Goal: Task Accomplishment & Management: Manage account settings

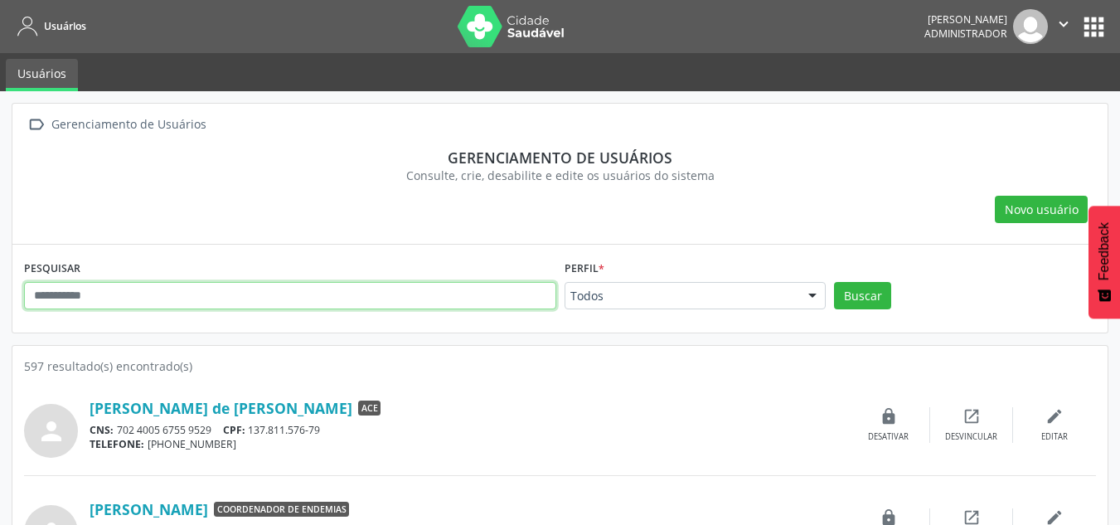
click at [408, 288] on input "text" at bounding box center [290, 296] width 532 height 28
click at [834, 282] on button "Buscar" at bounding box center [862, 296] width 57 height 28
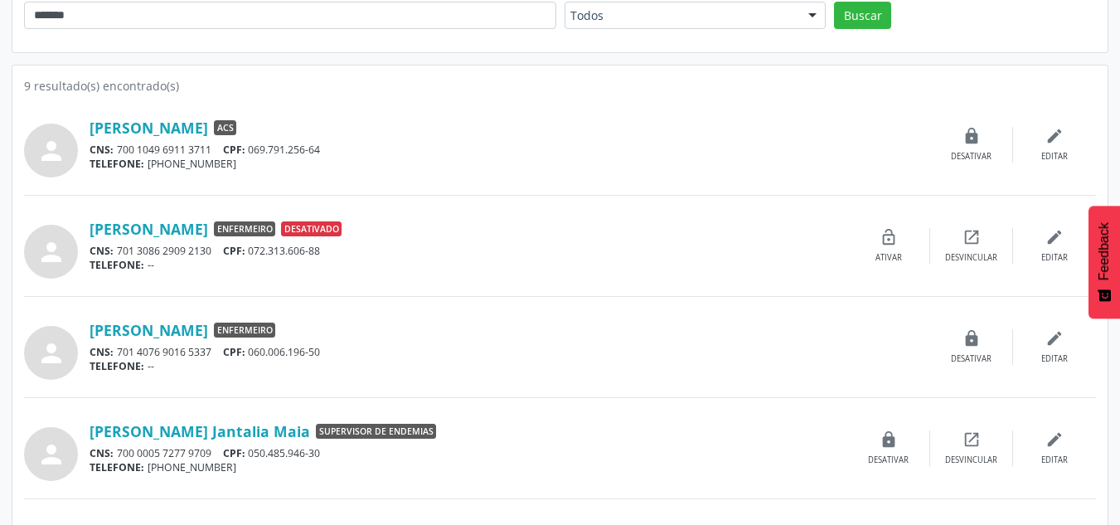
scroll to position [332, 0]
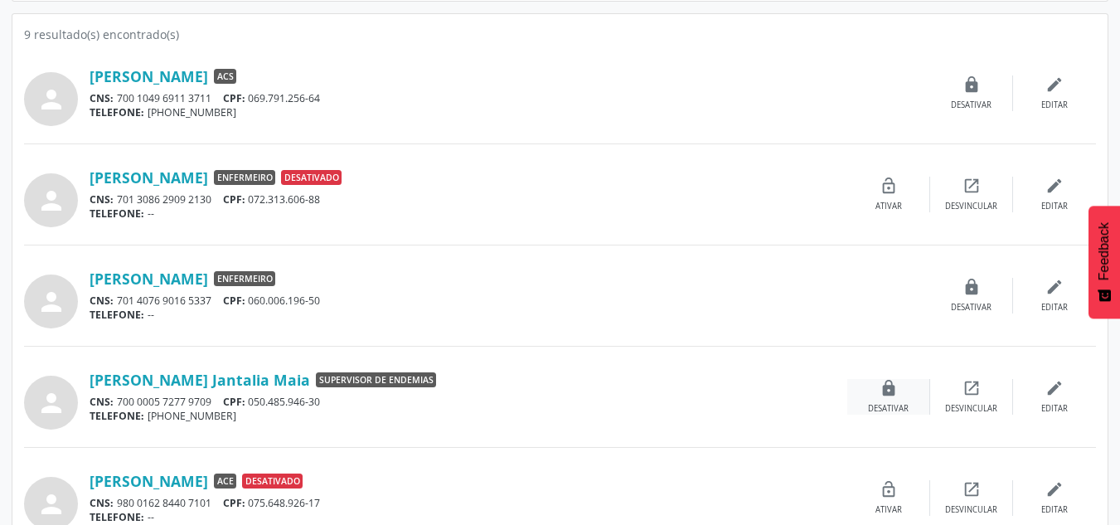
click at [911, 393] on div "lock Desativar" at bounding box center [888, 397] width 83 height 36
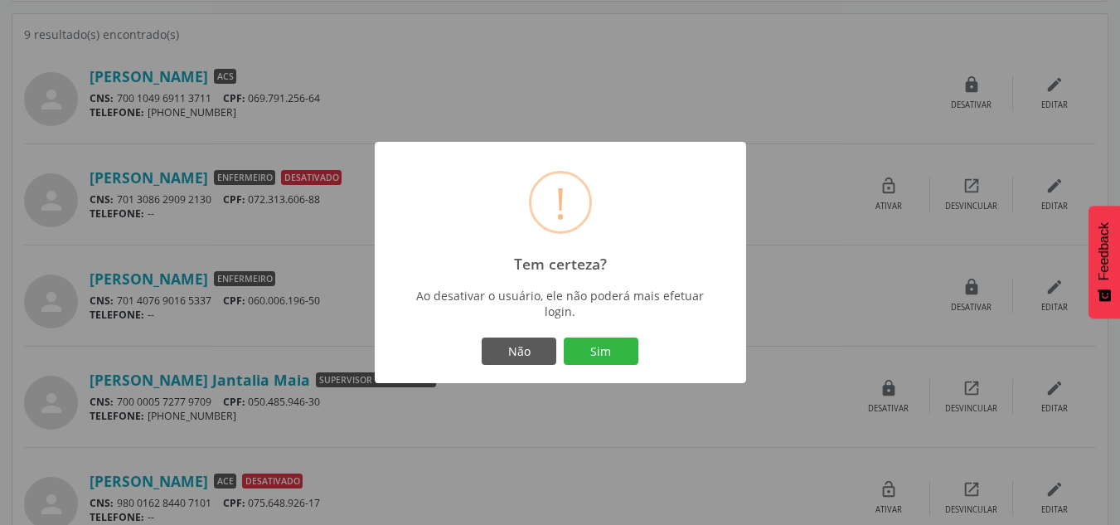
click at [600, 359] on button "Sim" at bounding box center [601, 351] width 75 height 28
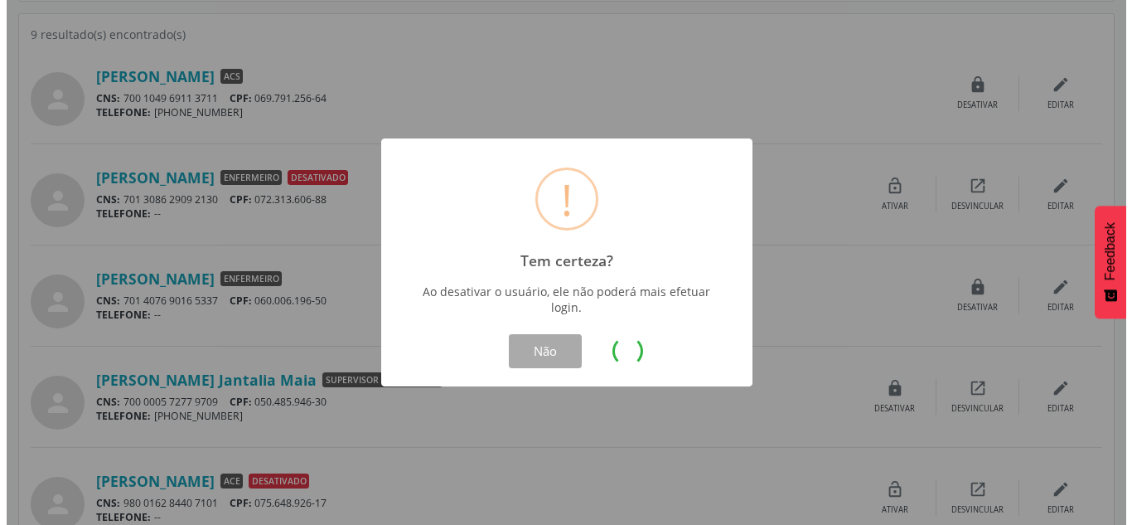
scroll to position [0, 0]
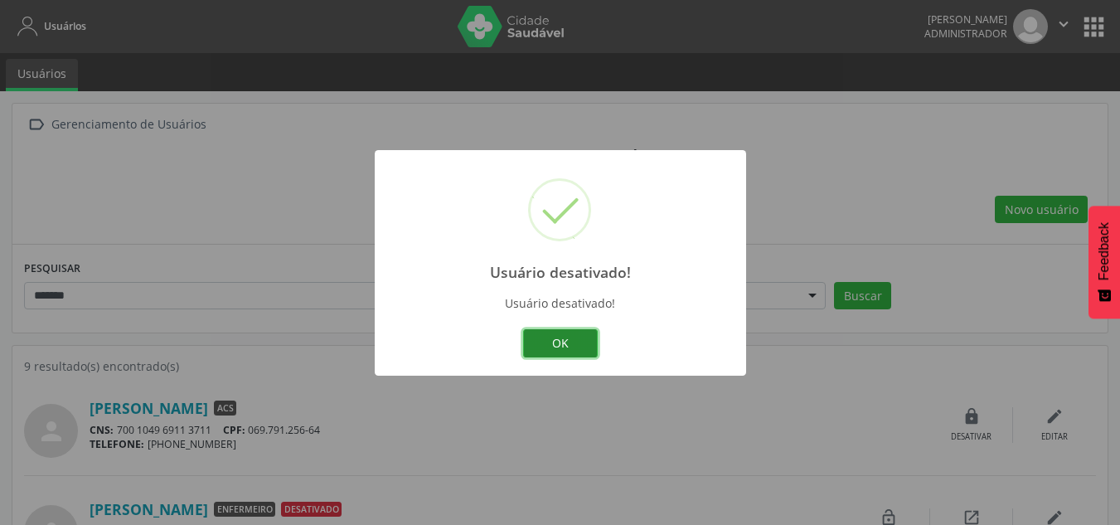
click at [561, 351] on button "OK" at bounding box center [560, 343] width 75 height 28
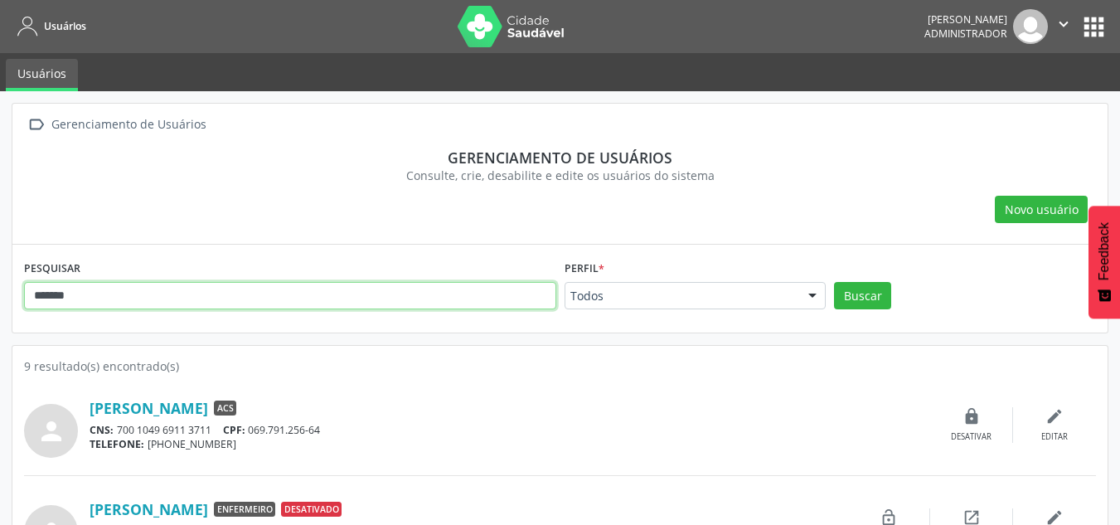
drag, startPoint x: 67, startPoint y: 286, endPoint x: -128, endPoint y: 262, distance: 196.3
click at [0, 262] on html "Usuários [PERSON_NAME] Administrador  Configurações Sair apps Usuários  Geren…" at bounding box center [560, 262] width 1120 height 525
paste input "**********"
click at [834, 282] on button "Buscar" at bounding box center [862, 296] width 57 height 28
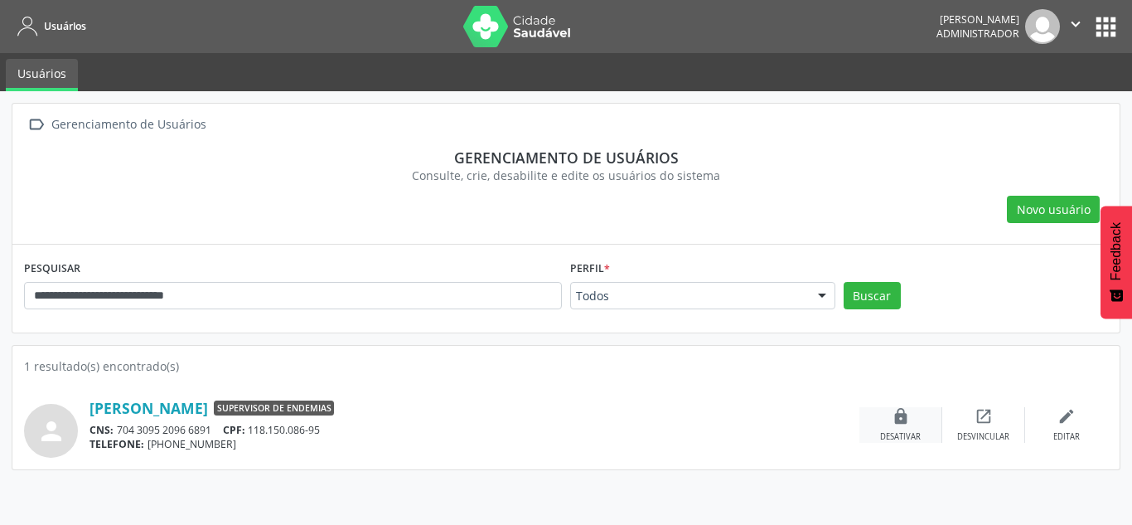
click at [905, 413] on icon "lock" at bounding box center [901, 416] width 18 height 18
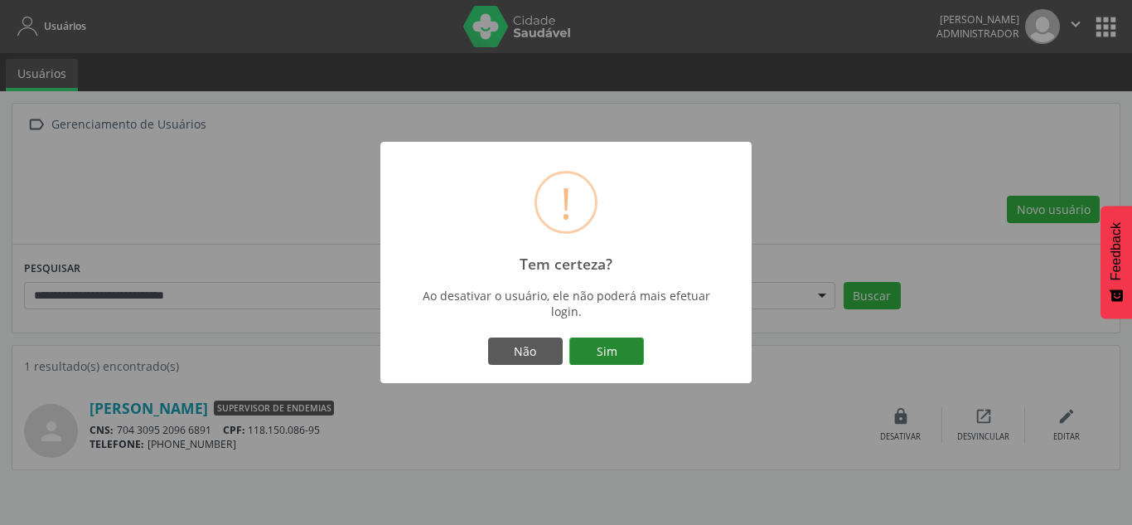
click at [621, 348] on button "Sim" at bounding box center [607, 351] width 75 height 28
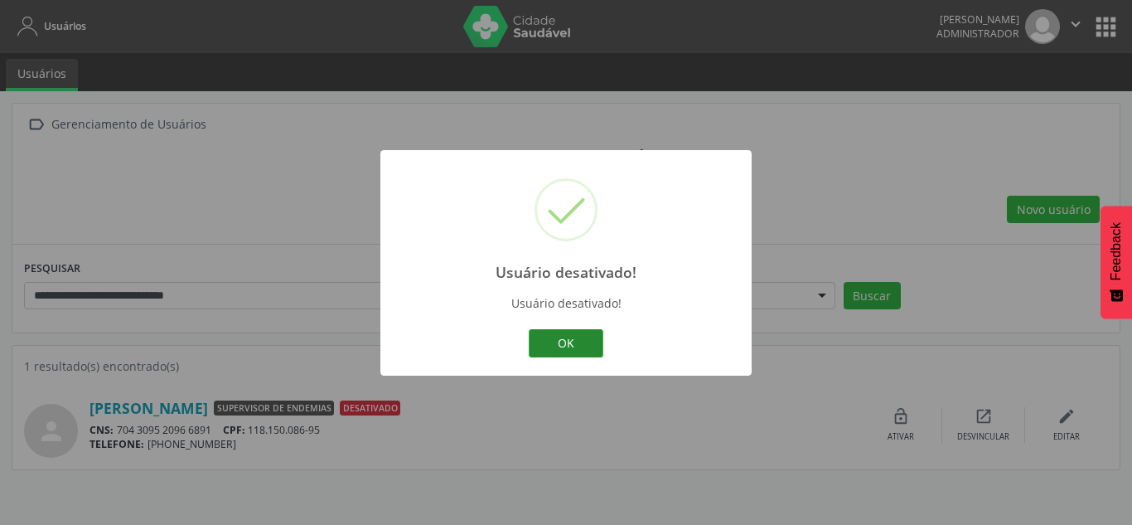
click at [565, 347] on button "OK" at bounding box center [566, 343] width 75 height 28
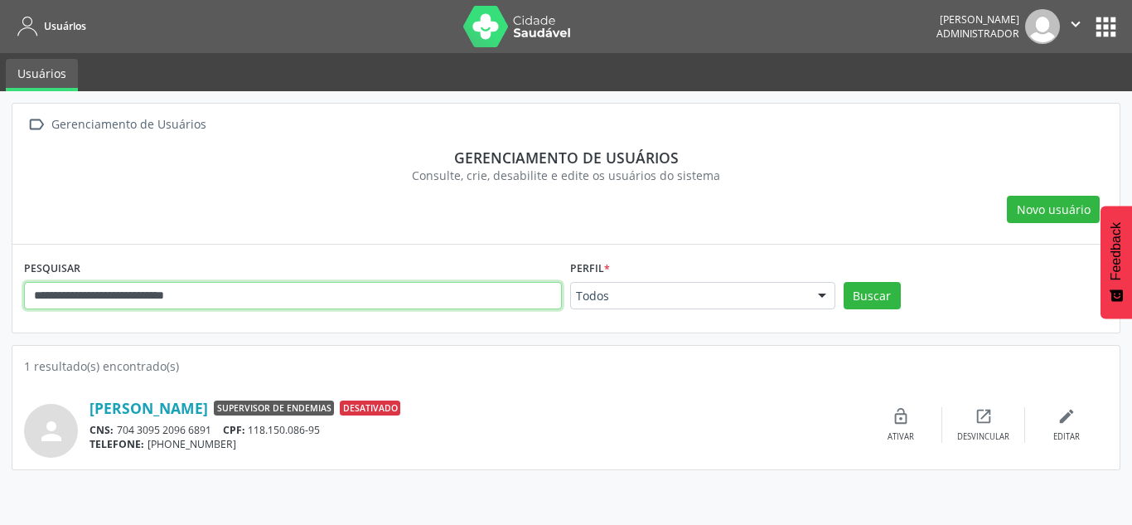
drag, startPoint x: -165, startPoint y: 250, endPoint x: -300, endPoint y: 238, distance: 135.6
click at [0, 238] on html "**********" at bounding box center [566, 262] width 1132 height 525
paste input "text"
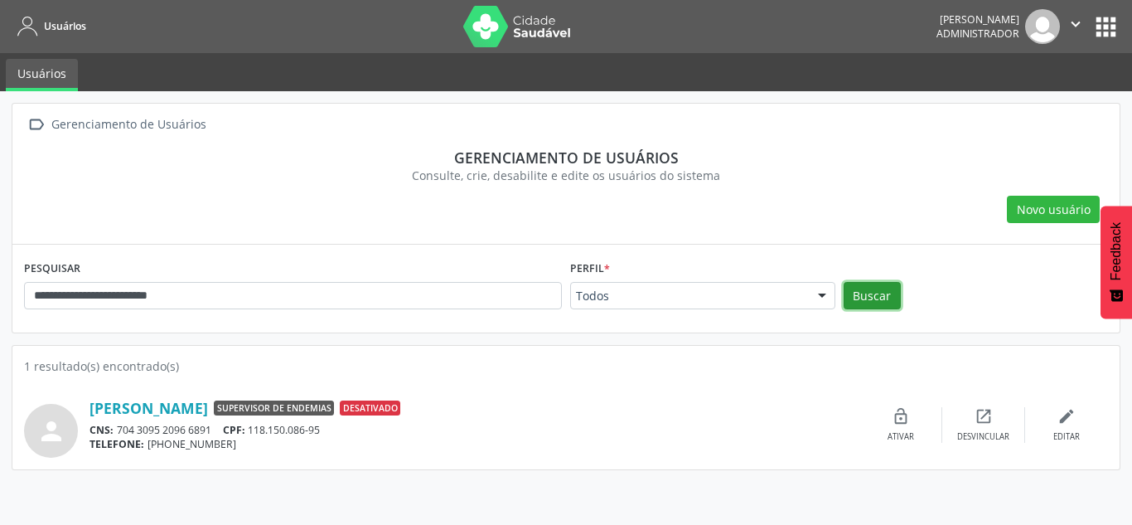
click at [863, 289] on button "Buscar" at bounding box center [872, 296] width 57 height 28
click at [904, 419] on icon "lock" at bounding box center [901, 416] width 18 height 18
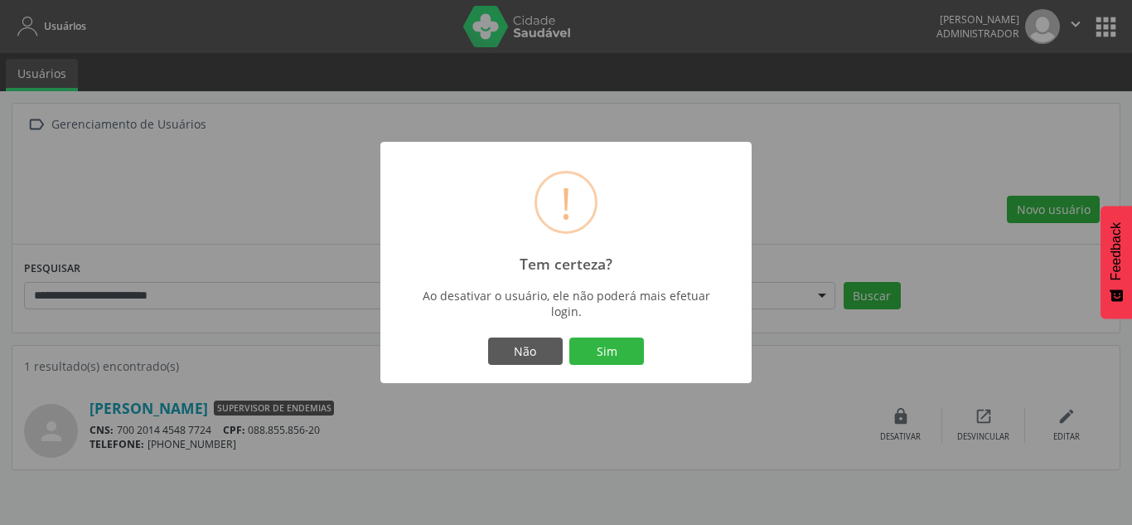
click at [607, 353] on button "Sim" at bounding box center [607, 351] width 75 height 28
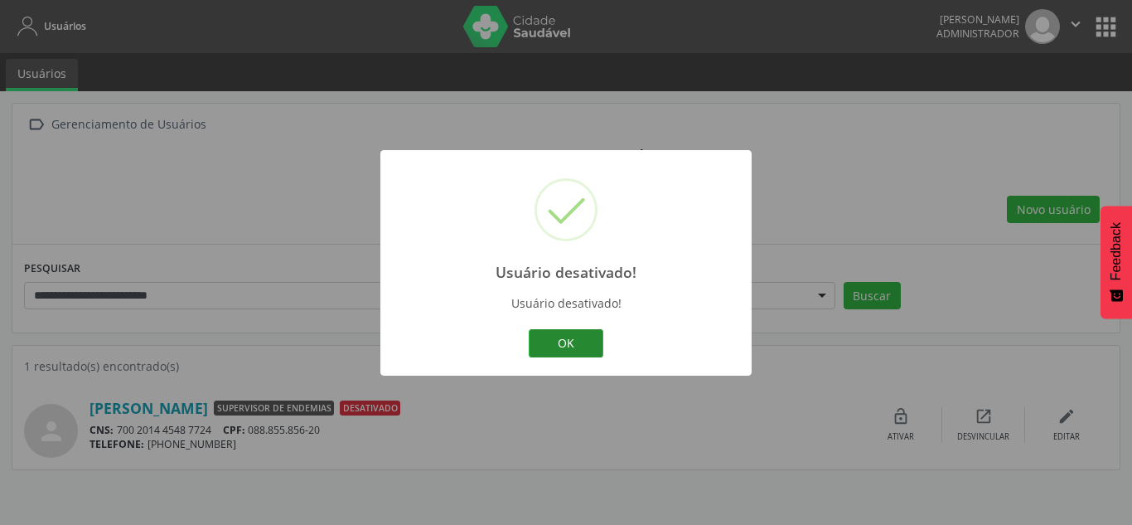
click at [582, 331] on button "OK" at bounding box center [566, 343] width 75 height 28
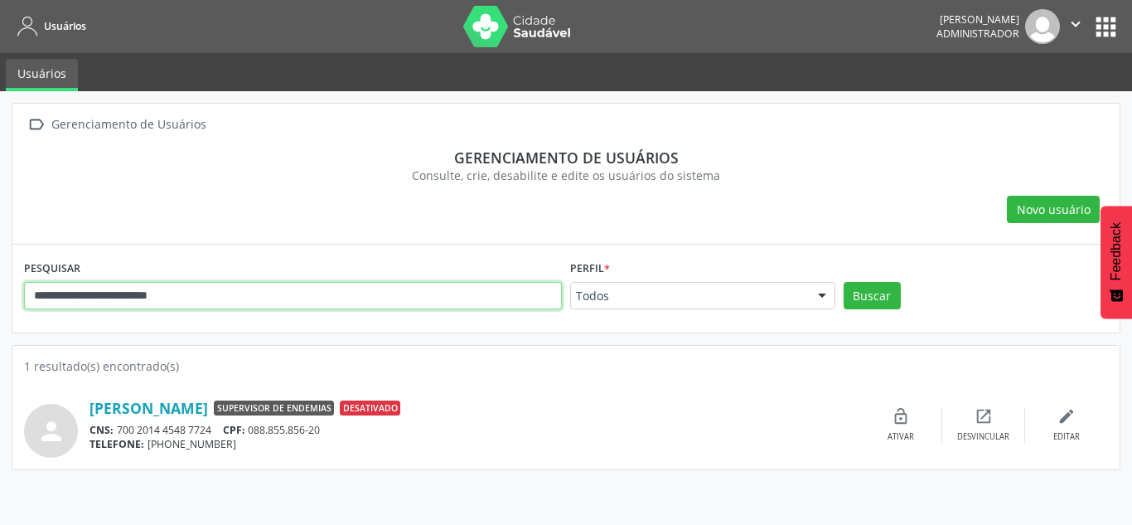
drag, startPoint x: 250, startPoint y: 293, endPoint x: -99, endPoint y: 250, distance: 351.8
click at [0, 250] on html "**********" at bounding box center [566, 262] width 1132 height 525
paste input "****"
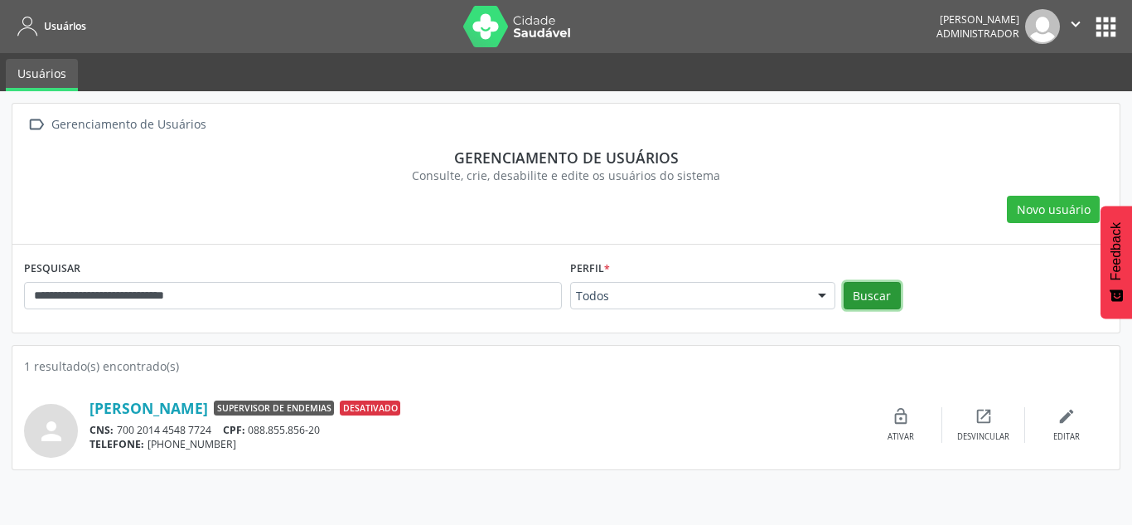
click at [872, 293] on button "Buscar" at bounding box center [872, 296] width 57 height 28
click at [912, 417] on div "lock Desativar" at bounding box center [901, 425] width 83 height 36
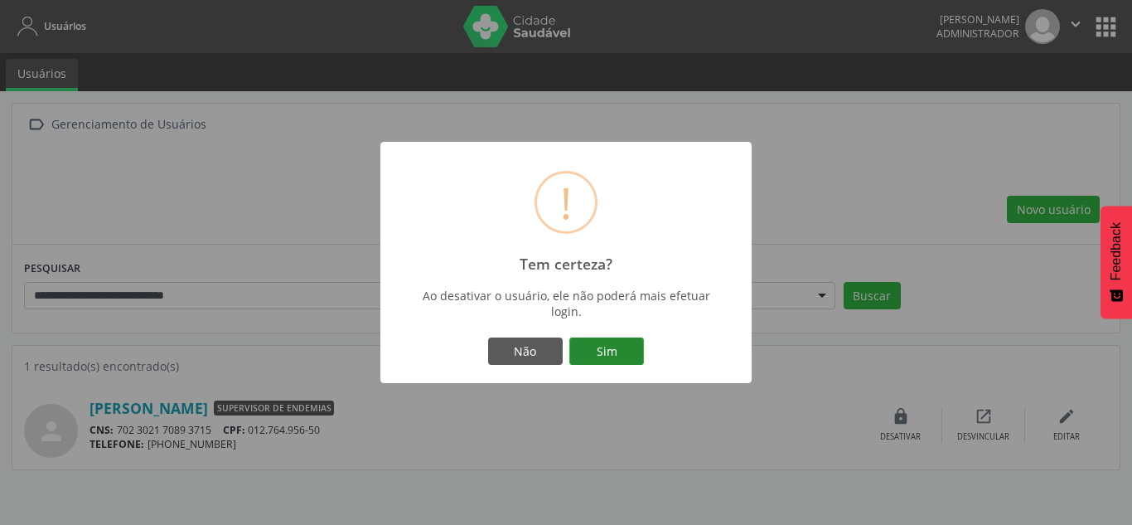
click at [618, 338] on button "Sim" at bounding box center [607, 351] width 75 height 28
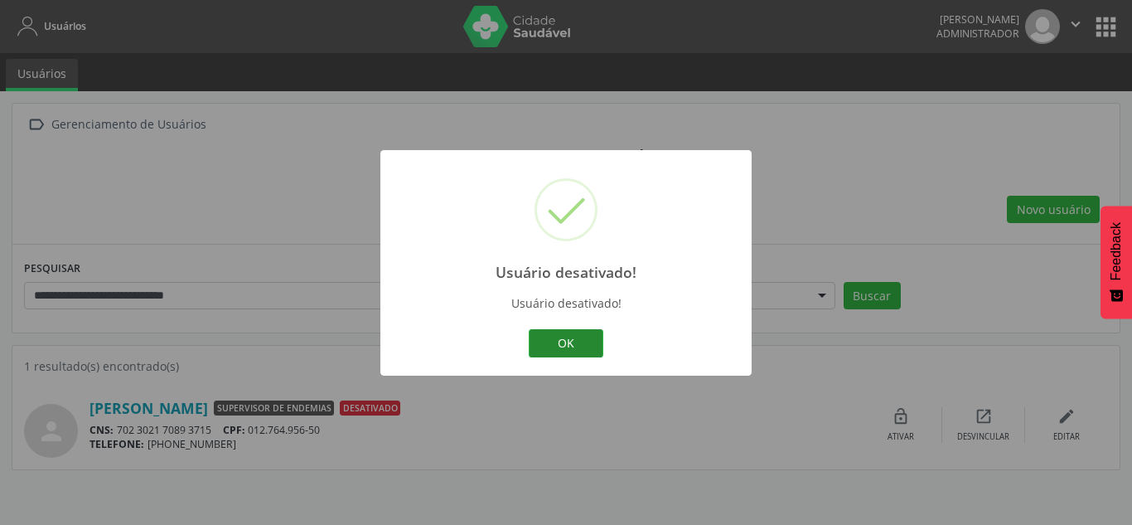
click at [545, 342] on button "OK" at bounding box center [566, 343] width 75 height 28
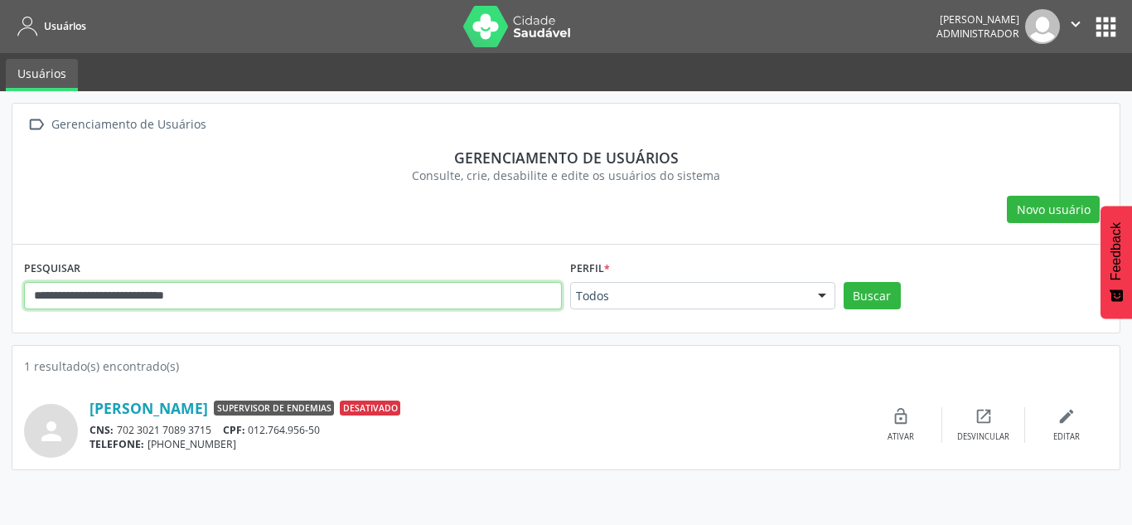
drag, startPoint x: 245, startPoint y: 305, endPoint x: -150, endPoint y: 234, distance: 401.0
click at [0, 234] on html "**********" at bounding box center [566, 262] width 1132 height 525
paste input "text"
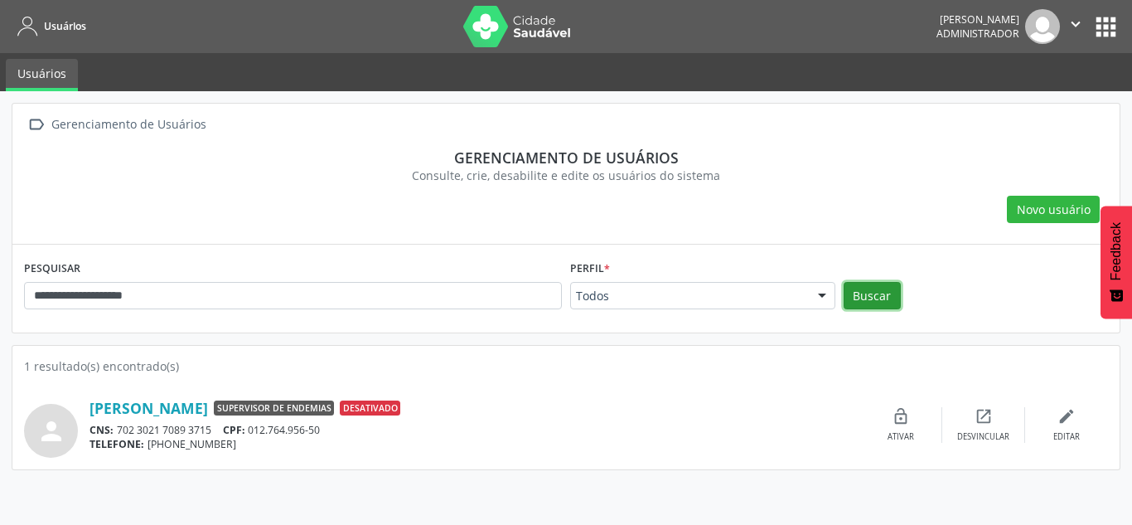
click at [891, 299] on button "Buscar" at bounding box center [872, 296] width 57 height 28
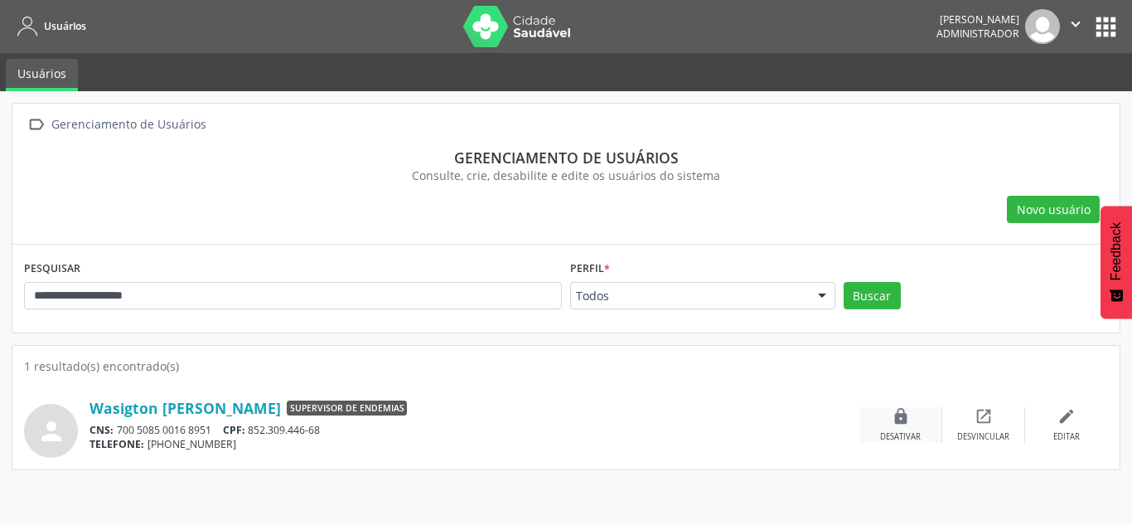
click at [904, 424] on icon "lock" at bounding box center [901, 416] width 18 height 18
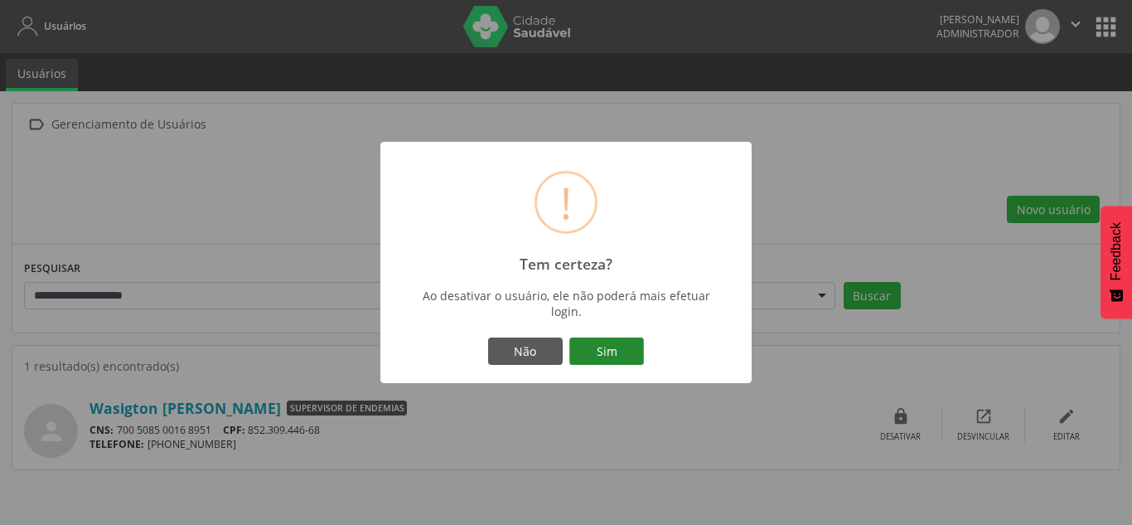
click at [613, 345] on button "Sim" at bounding box center [607, 351] width 75 height 28
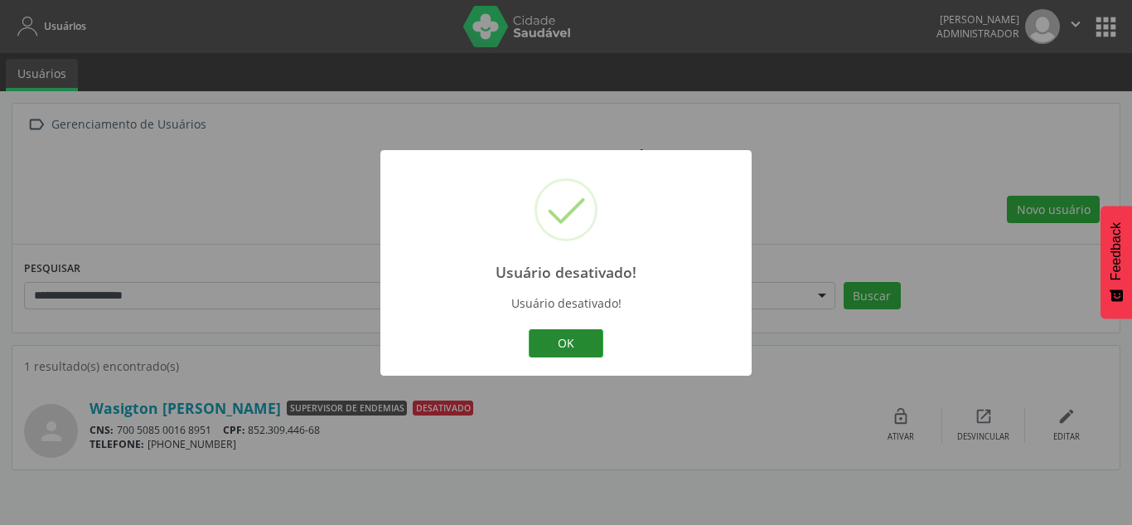
click at [538, 345] on button "OK" at bounding box center [566, 343] width 75 height 28
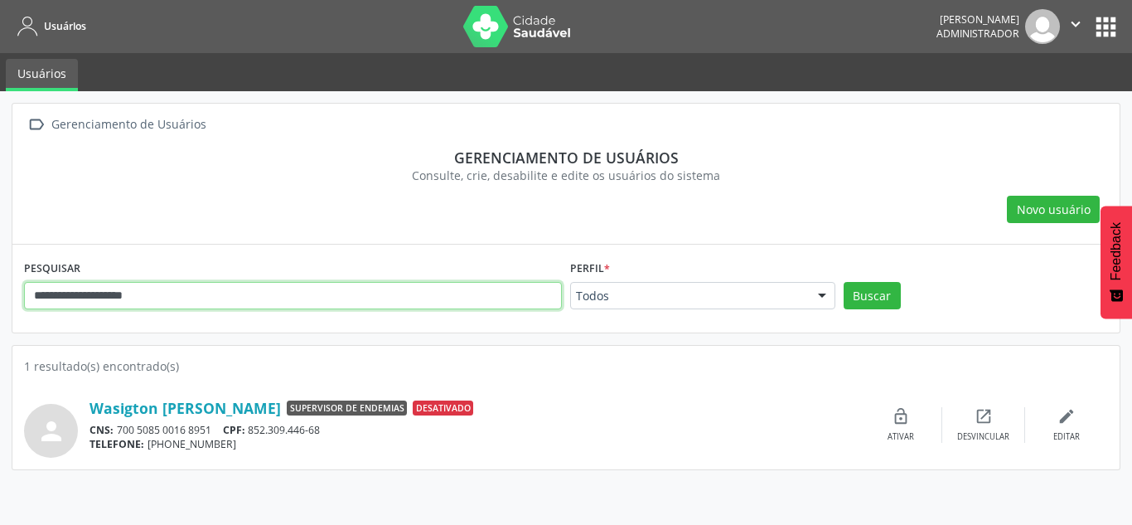
drag, startPoint x: 7, startPoint y: 282, endPoint x: -6, endPoint y: 279, distance: 13.5
click at [0, 279] on html "**********" at bounding box center [566, 262] width 1132 height 525
paste input "*****"
type input "**********"
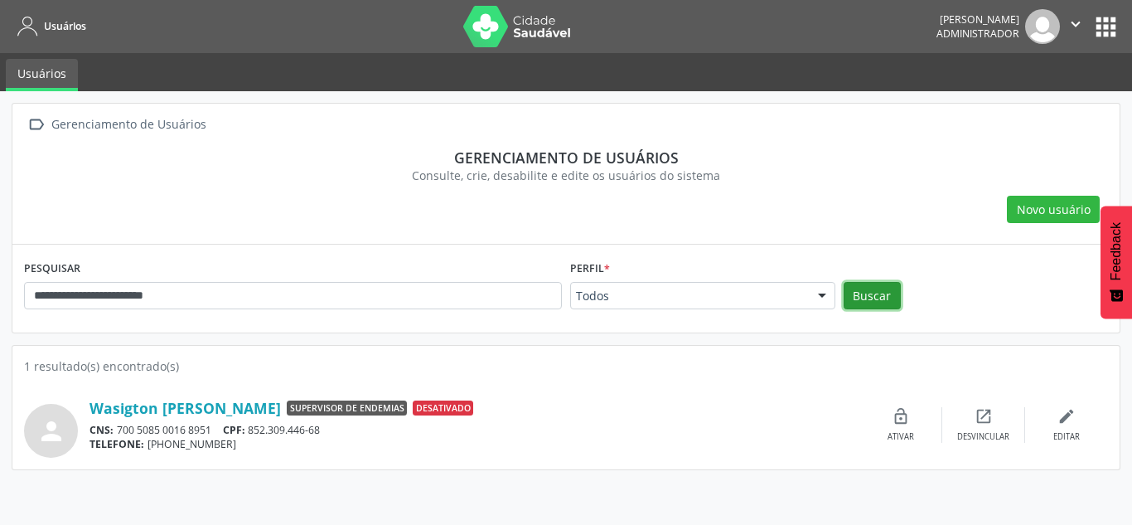
click at [875, 294] on button "Buscar" at bounding box center [872, 296] width 57 height 28
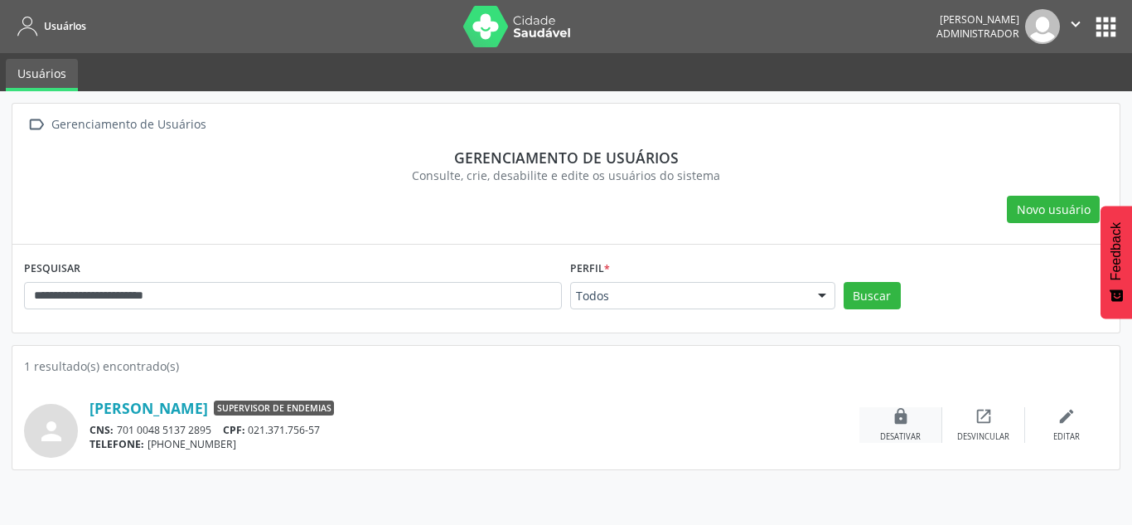
click at [909, 414] on icon "lock" at bounding box center [901, 416] width 18 height 18
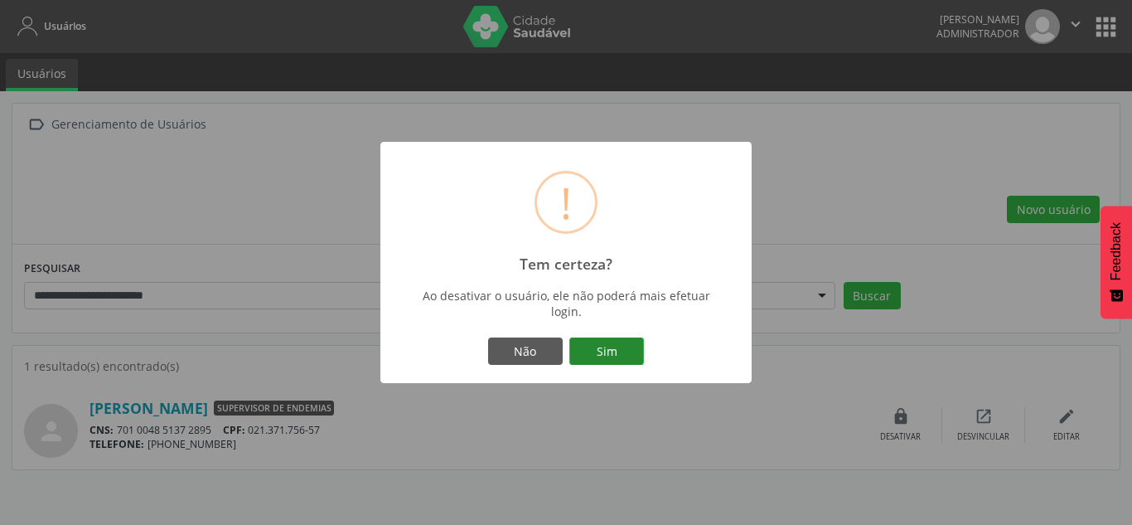
click at [633, 351] on button "Sim" at bounding box center [607, 351] width 75 height 28
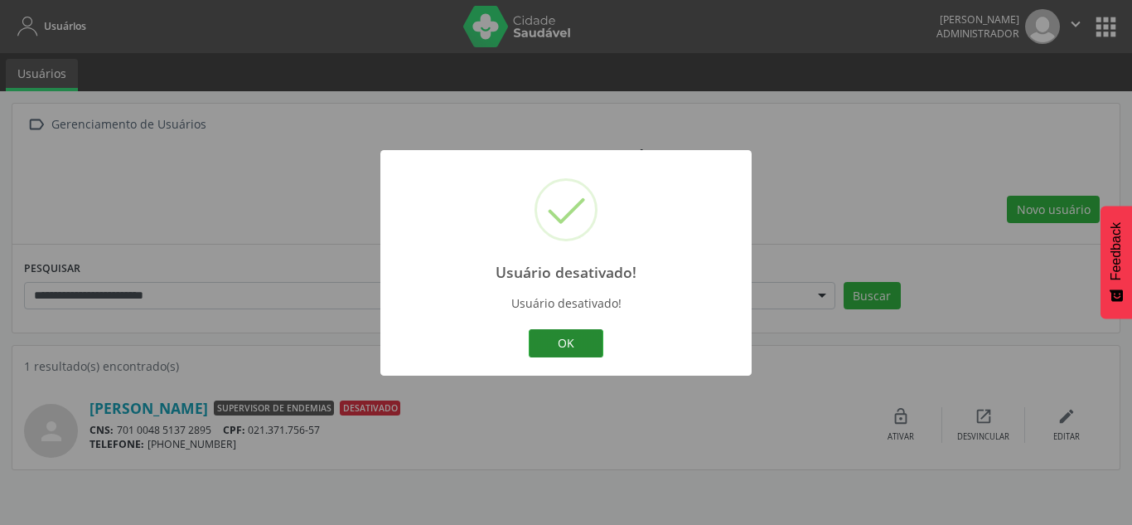
click at [569, 337] on button "OK" at bounding box center [566, 343] width 75 height 28
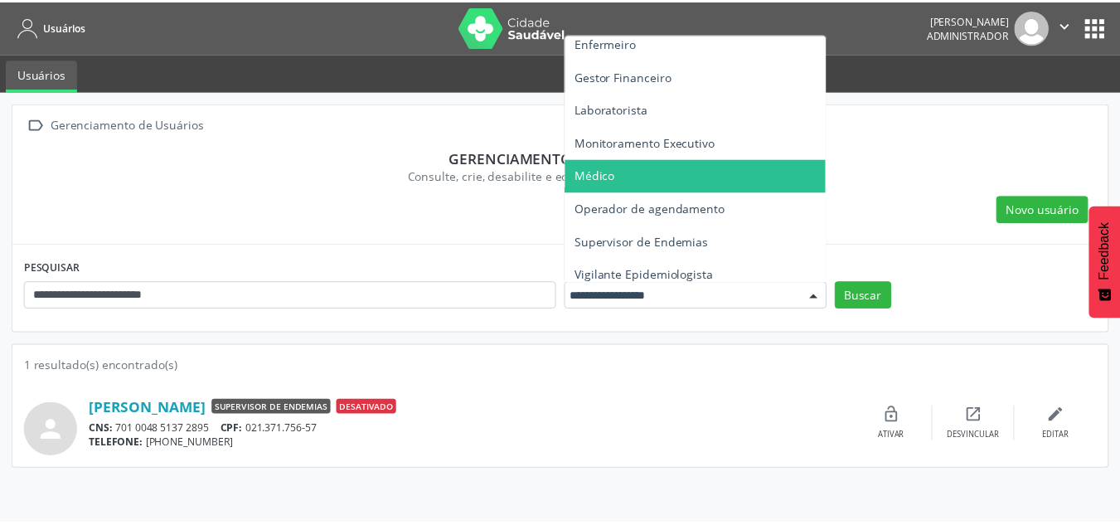
scroll to position [283, 0]
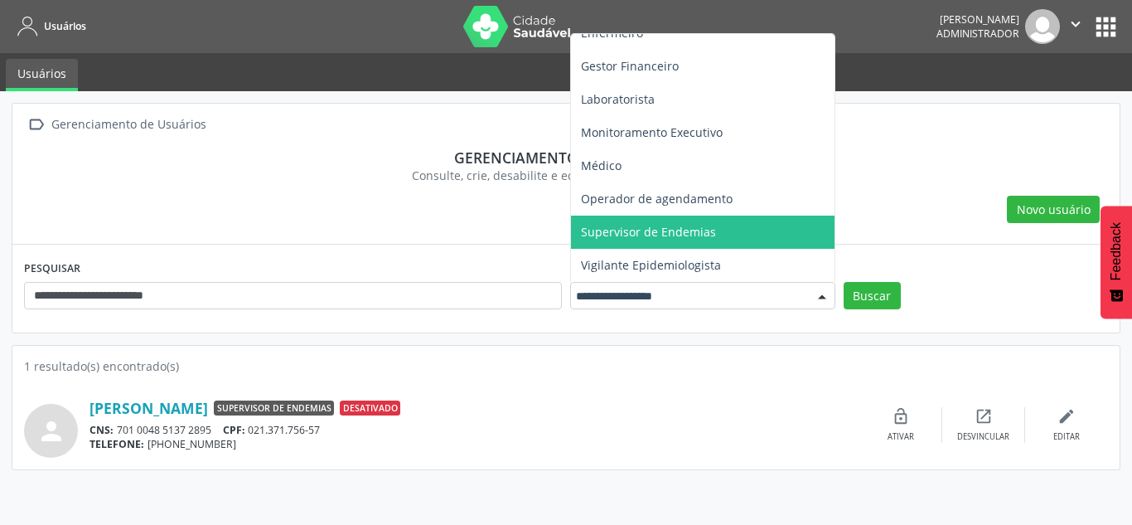
click at [746, 226] on span "Supervisor de Endemias" at bounding box center [703, 232] width 264 height 33
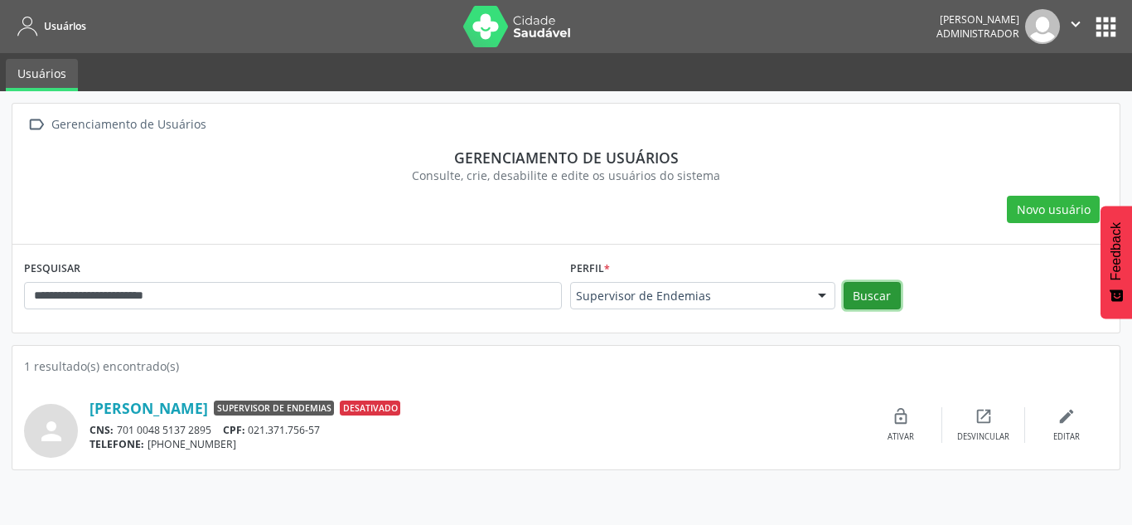
click at [880, 303] on button "Buscar" at bounding box center [872, 296] width 57 height 28
drag, startPoint x: 246, startPoint y: 309, endPoint x: 84, endPoint y: 266, distance: 168.1
click at [84, 266] on div "**********" at bounding box center [293, 288] width 546 height 65
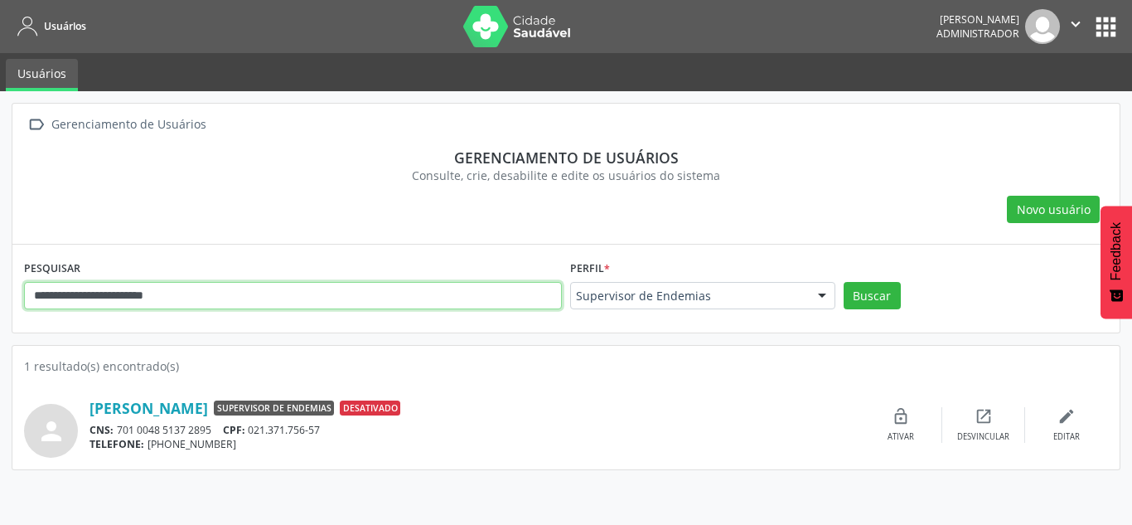
drag, startPoint x: 196, startPoint y: 299, endPoint x: -124, endPoint y: 273, distance: 321.1
click at [0, 273] on html "**********" at bounding box center [566, 262] width 1132 height 525
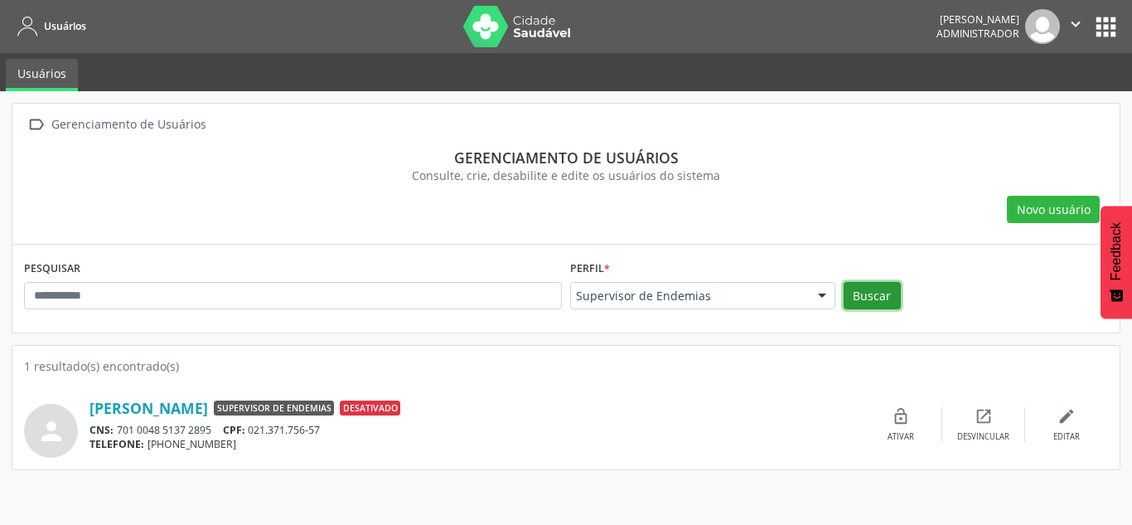
click at [886, 297] on button "Buscar" at bounding box center [872, 296] width 57 height 28
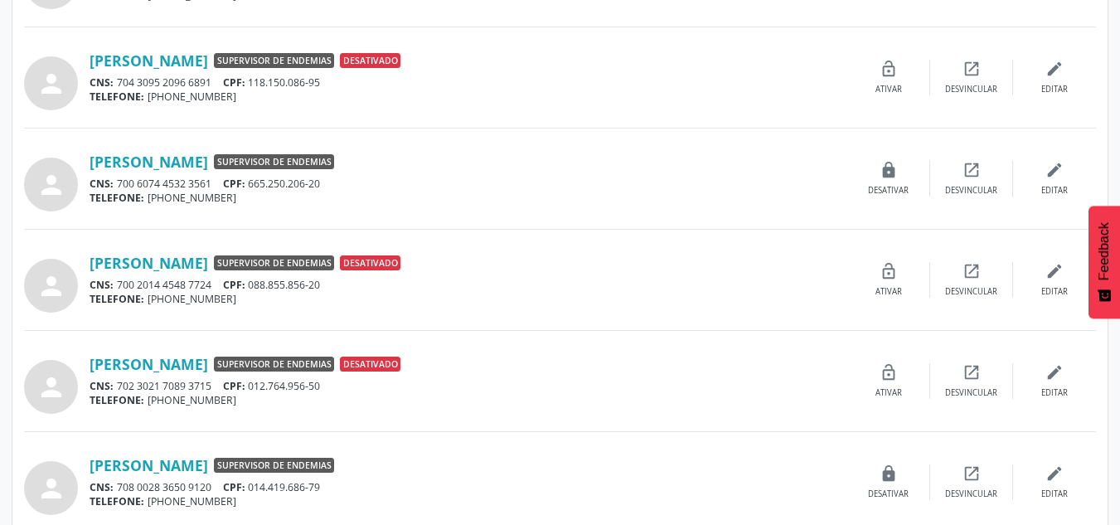
scroll to position [958, 0]
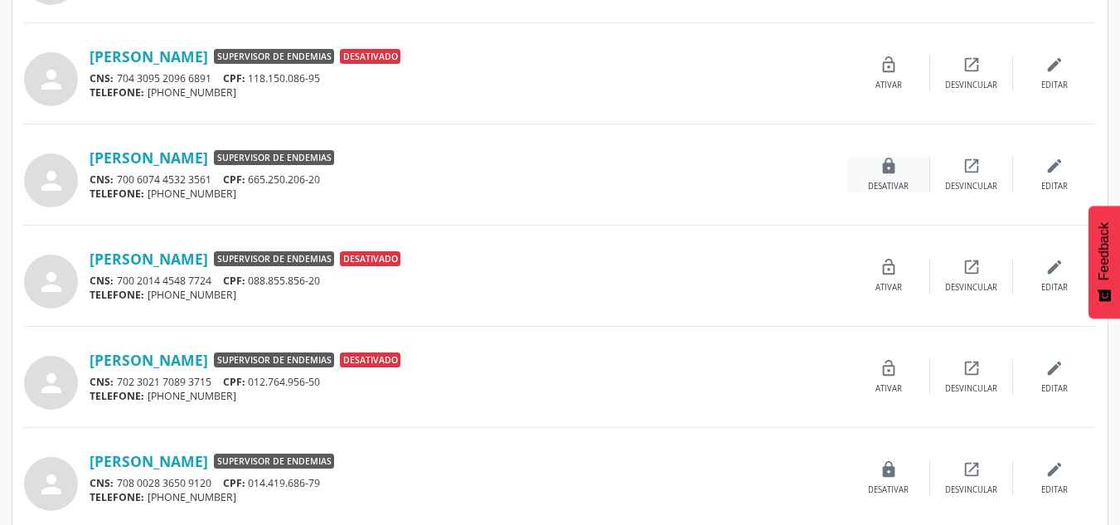
click at [891, 170] on icon "lock" at bounding box center [889, 166] width 18 height 18
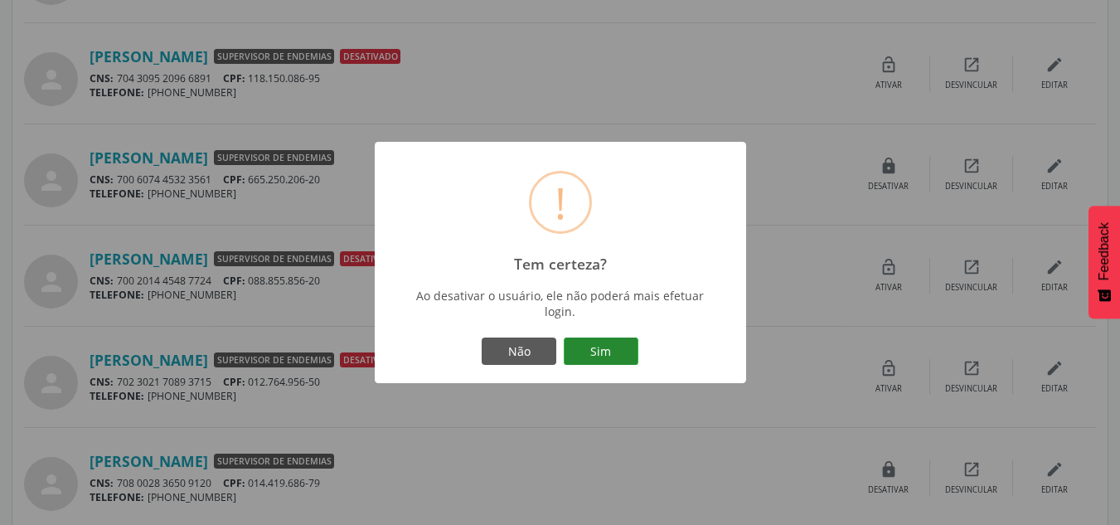
click at [623, 343] on button "Sim" at bounding box center [601, 351] width 75 height 28
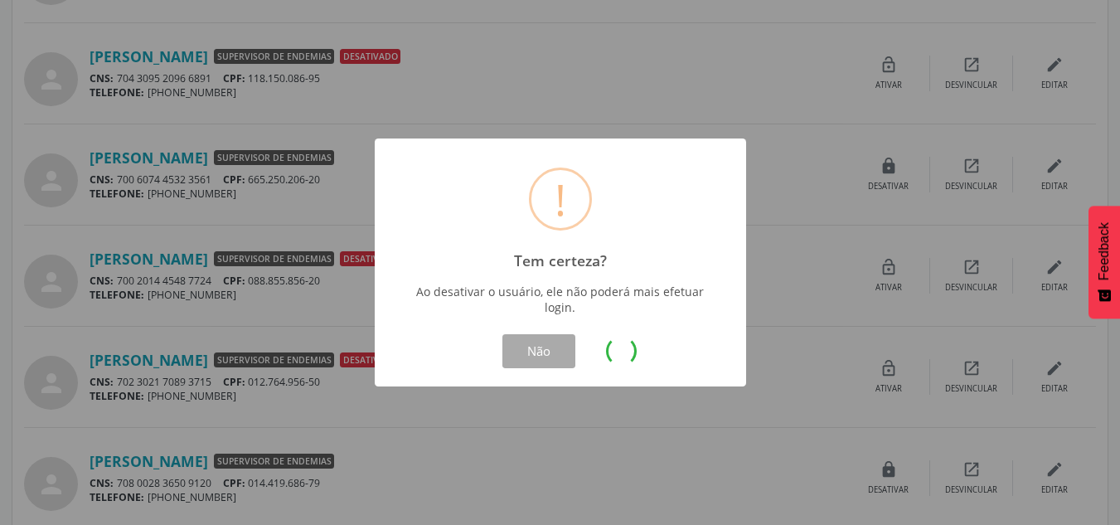
scroll to position [0, 0]
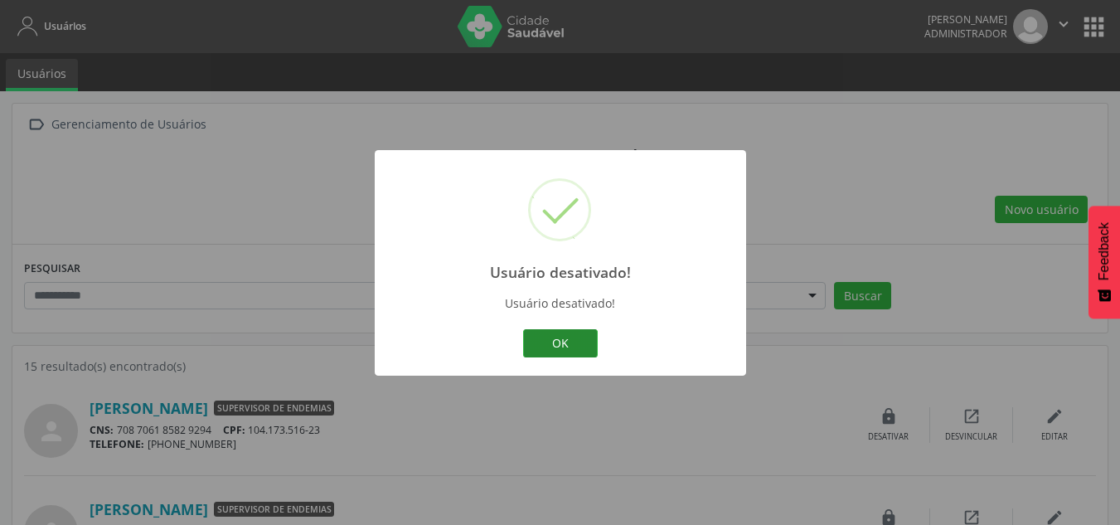
click at [554, 337] on button "OK" at bounding box center [560, 343] width 75 height 28
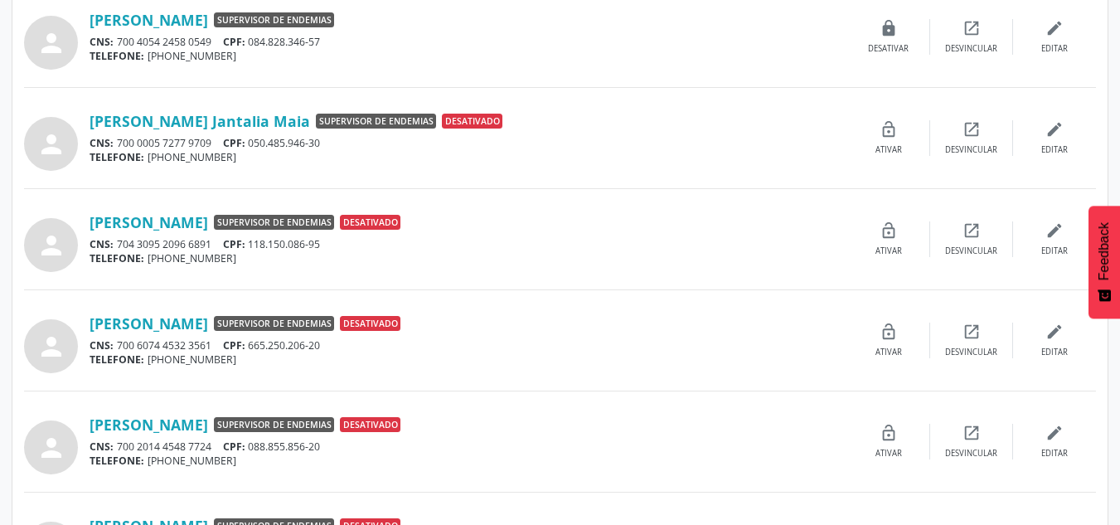
scroll to position [875, 0]
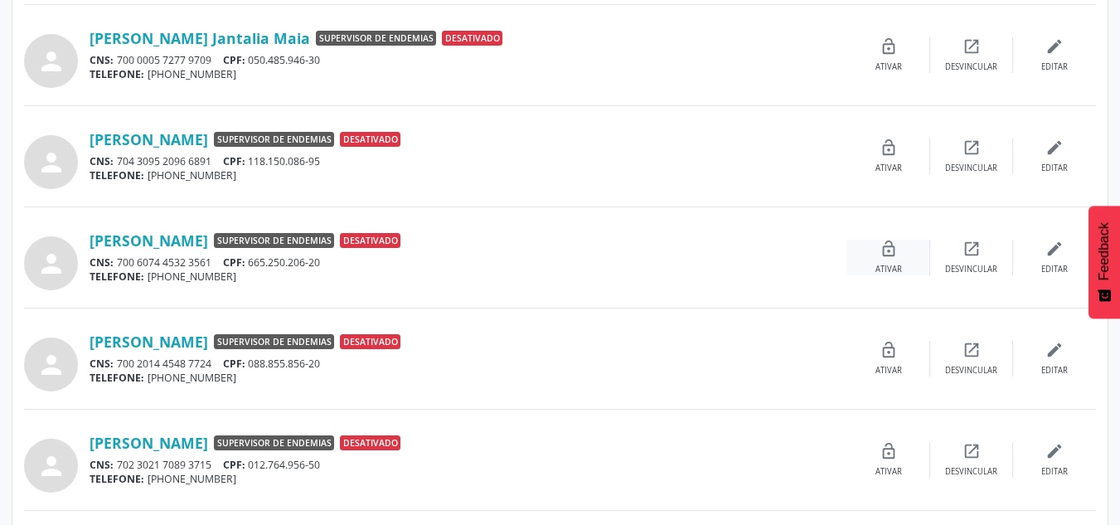
click at [874, 256] on div "lock_open Ativar" at bounding box center [888, 258] width 83 height 36
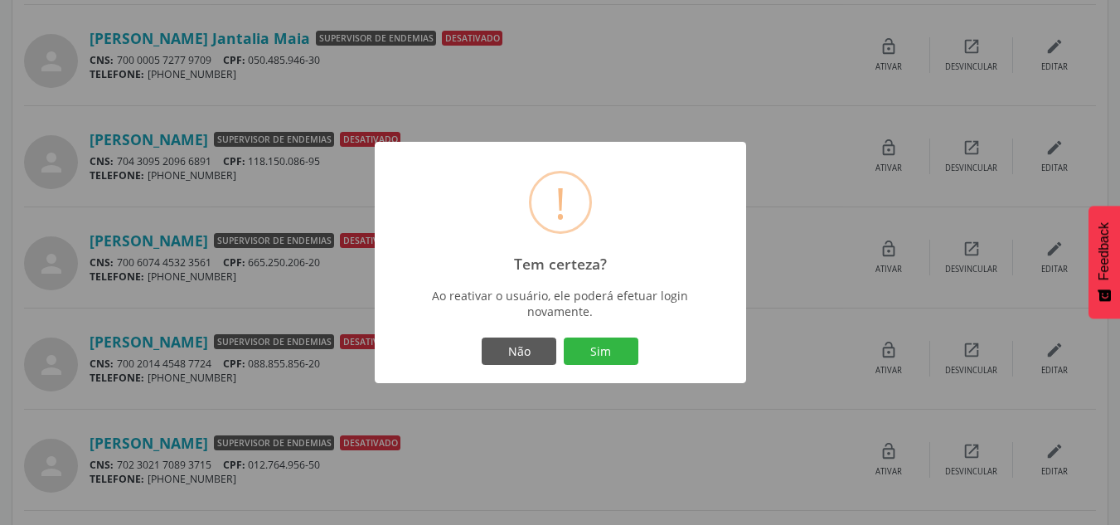
click at [611, 329] on div "! Tem certeza? × Ao reativar o usuário, ele poderá efetuar login novamente. Não…" at bounding box center [560, 262] width 371 height 241
click at [613, 339] on button "Sim" at bounding box center [601, 351] width 75 height 28
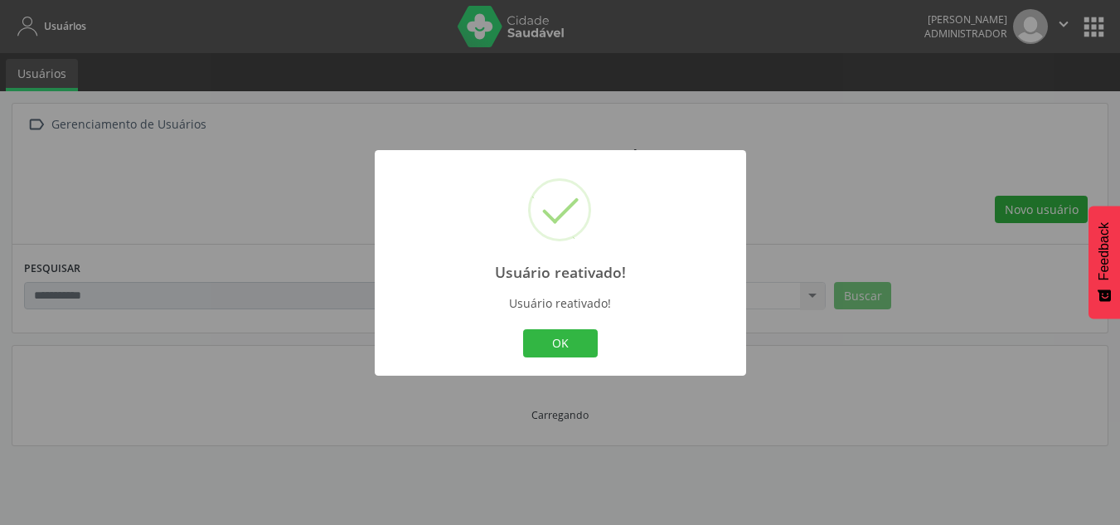
scroll to position [0, 0]
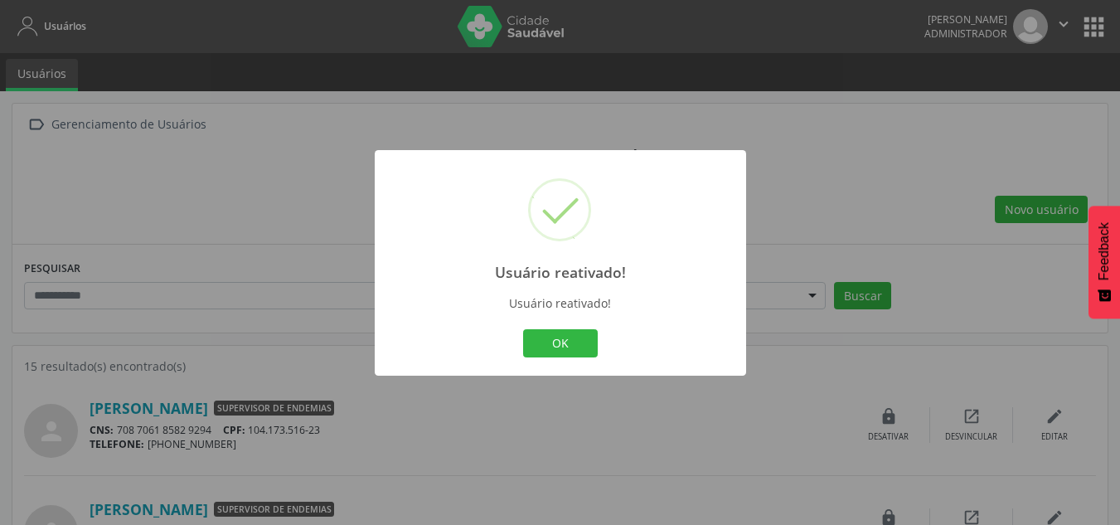
click at [567, 326] on div "OK Cancel" at bounding box center [560, 343] width 342 height 35
click at [575, 342] on button "OK" at bounding box center [560, 343] width 75 height 28
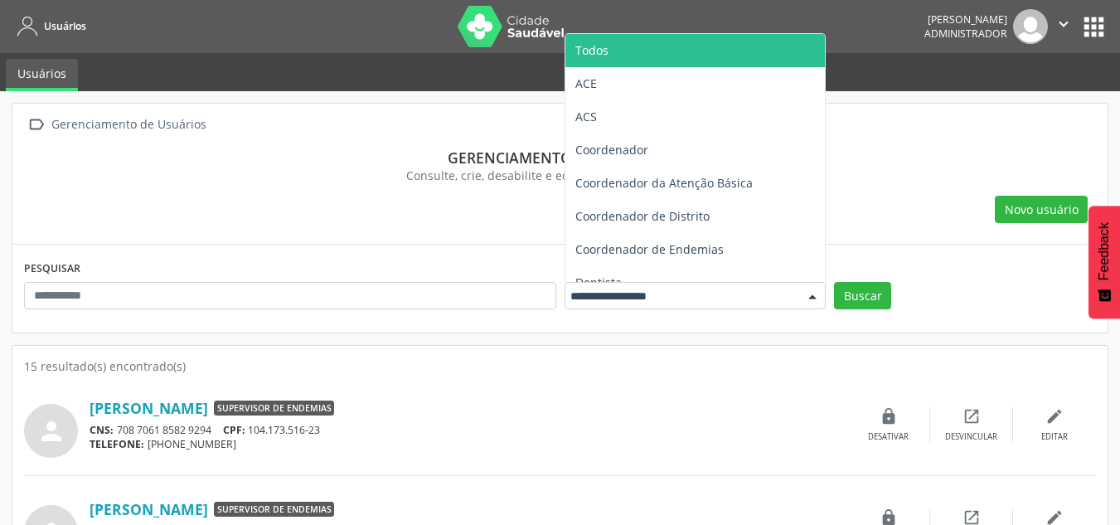
click at [650, 54] on span "Todos" at bounding box center [695, 50] width 260 height 33
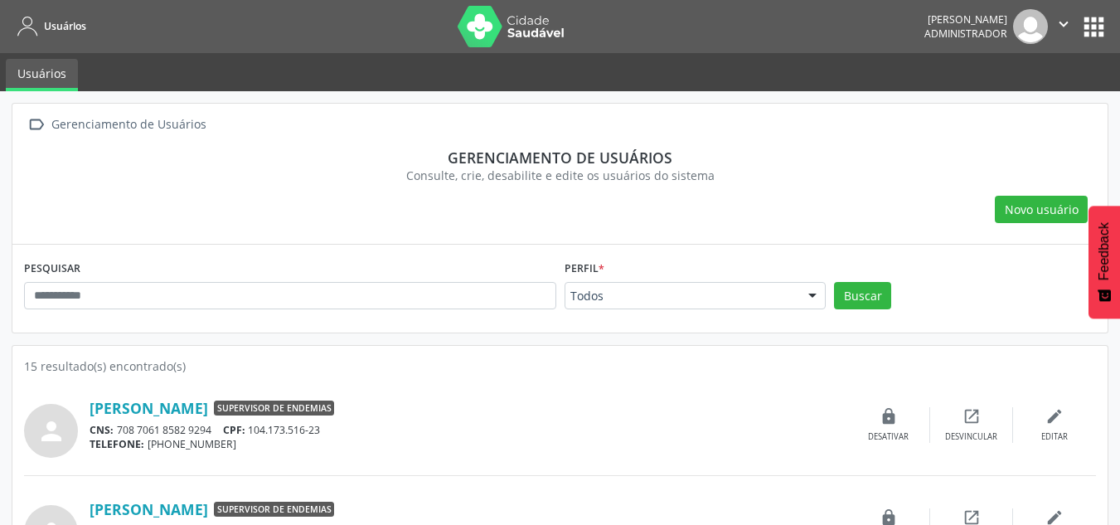
click at [893, 297] on div "Buscar" at bounding box center [965, 302] width 270 height 40
click at [883, 293] on button "Buscar" at bounding box center [862, 296] width 57 height 28
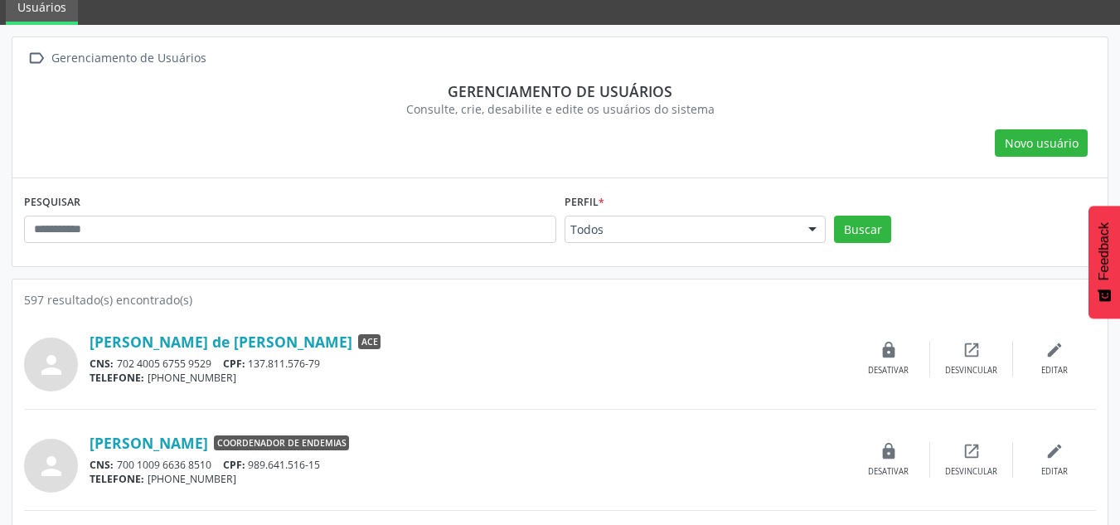
scroll to position [166, 0]
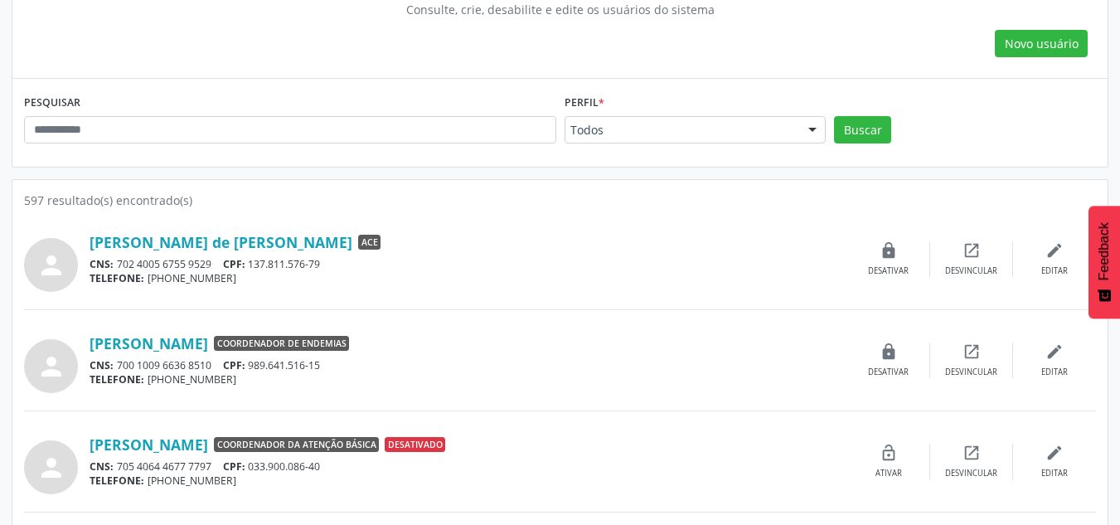
drag, startPoint x: 83, startPoint y: 235, endPoint x: 295, endPoint y: 230, distance: 212.3
click at [295, 230] on div "person Acauan Iero de [PERSON_NAME] ACE CNS: 702 4005 6755 9529 CPF: 137.811.57…" at bounding box center [560, 258] width 1072 height 65
copy div "[PERSON_NAME] de [PERSON_NAME]"
drag, startPoint x: 357, startPoint y: 274, endPoint x: 273, endPoint y: 263, distance: 85.4
click at [273, 263] on div "[PERSON_NAME] de [PERSON_NAME] ACE CNS: 702 4005 6755 9529 CPF: 137.811.576-79 …" at bounding box center [469, 259] width 758 height 53
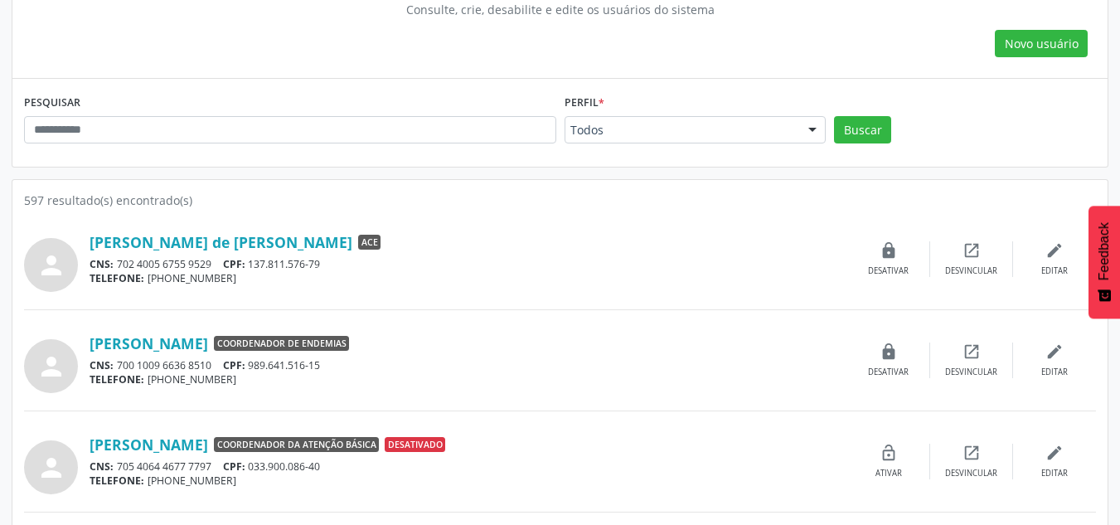
click at [252, 272] on div "TELEFONE: [PHONE_NUMBER]" at bounding box center [469, 278] width 758 height 14
drag, startPoint x: 255, startPoint y: 264, endPoint x: 51, endPoint y: 261, distance: 204.0
click at [342, 264] on div "CNS: 702 4005 6755 9529 CPF: 137.811.576-79" at bounding box center [469, 264] width 758 height 14
copy div "137.811.576-79"
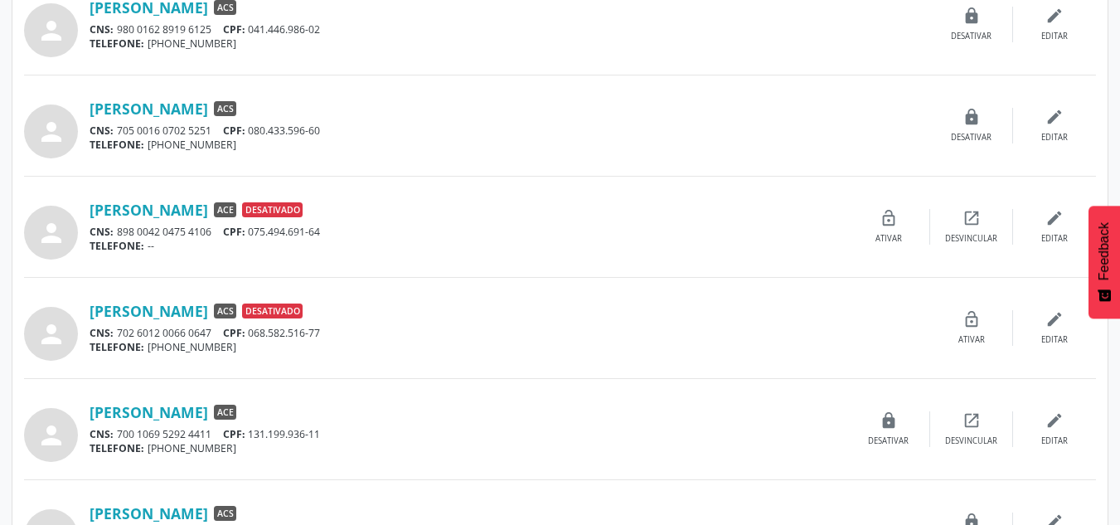
scroll to position [1421, 0]
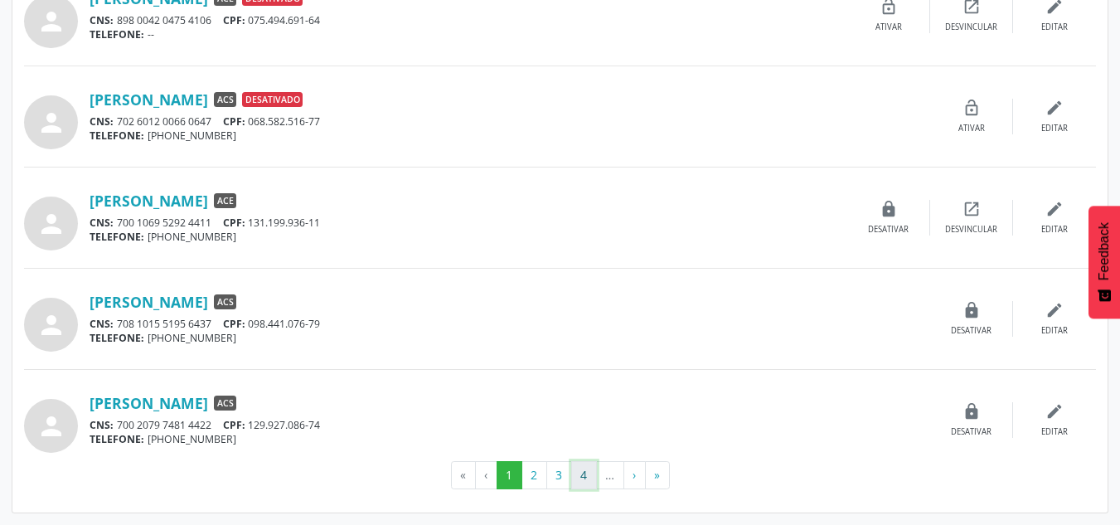
click at [579, 468] on button "4" at bounding box center [584, 475] width 26 height 28
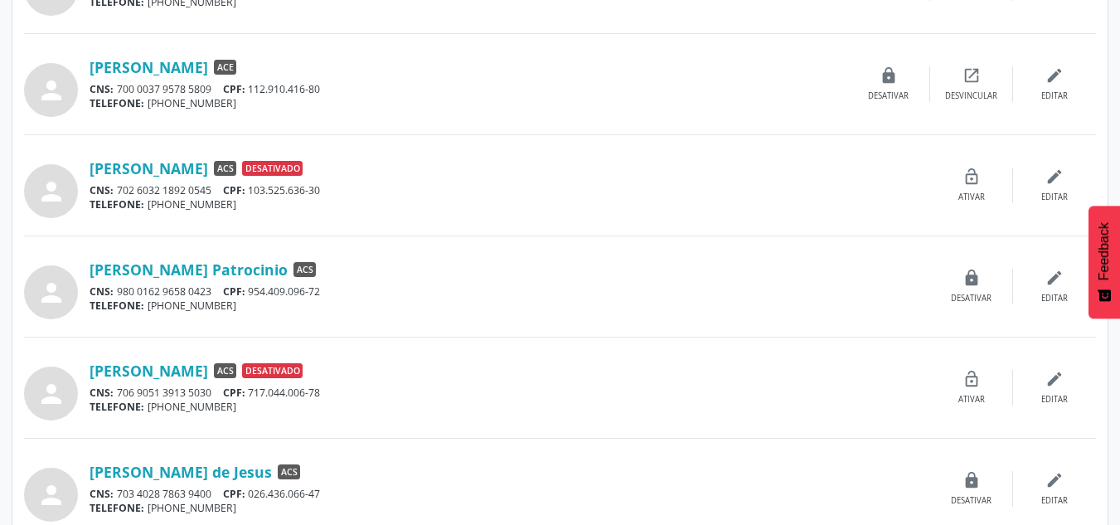
scroll to position [1006, 0]
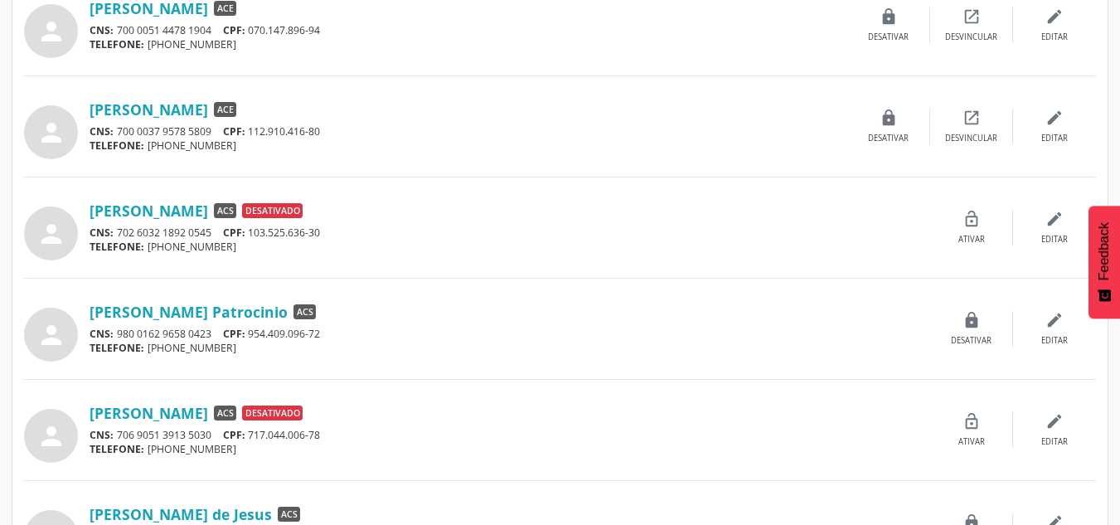
drag, startPoint x: 306, startPoint y: 311, endPoint x: 268, endPoint y: 308, distance: 38.2
click at [268, 308] on div "[PERSON_NAME] Patrocinio ACS" at bounding box center [510, 312] width 841 height 18
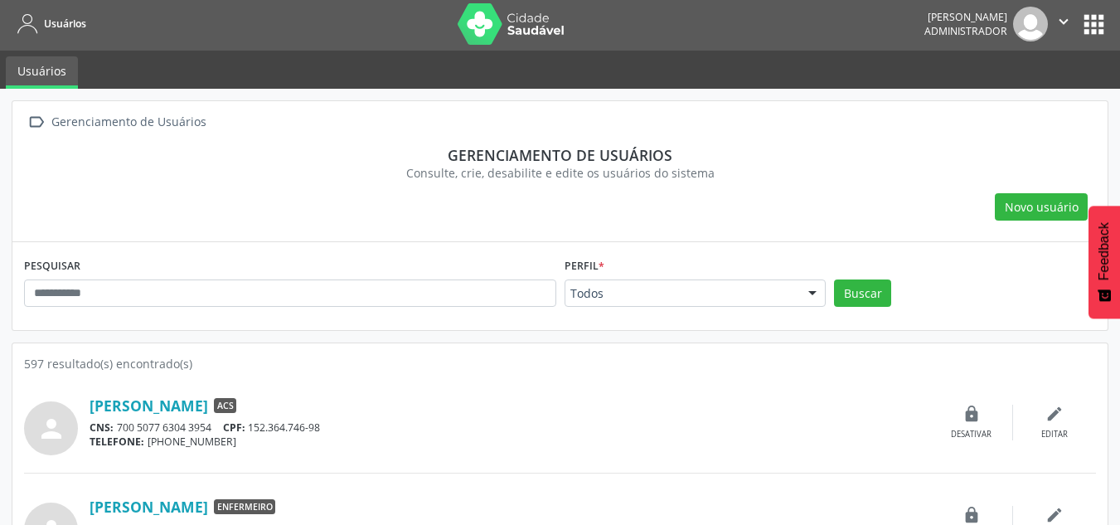
scroll to position [0, 0]
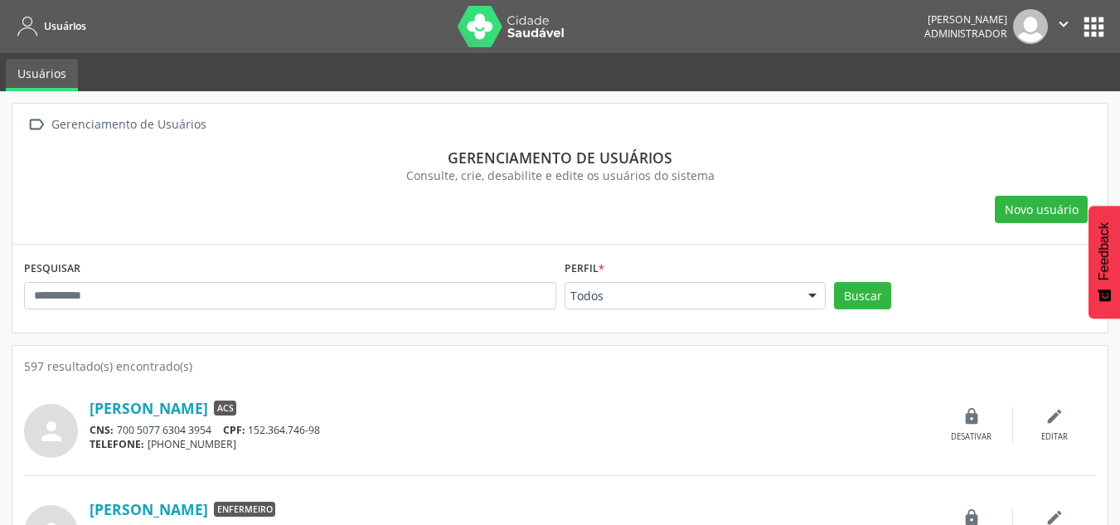
drag, startPoint x: 675, startPoint y: 303, endPoint x: 686, endPoint y: 313, distance: 15.2
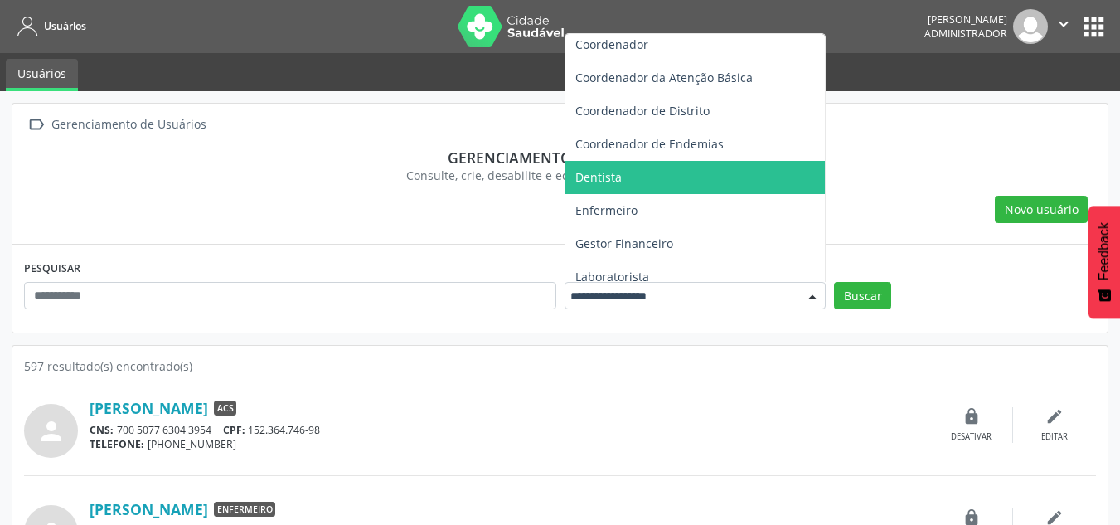
scroll to position [200, 0]
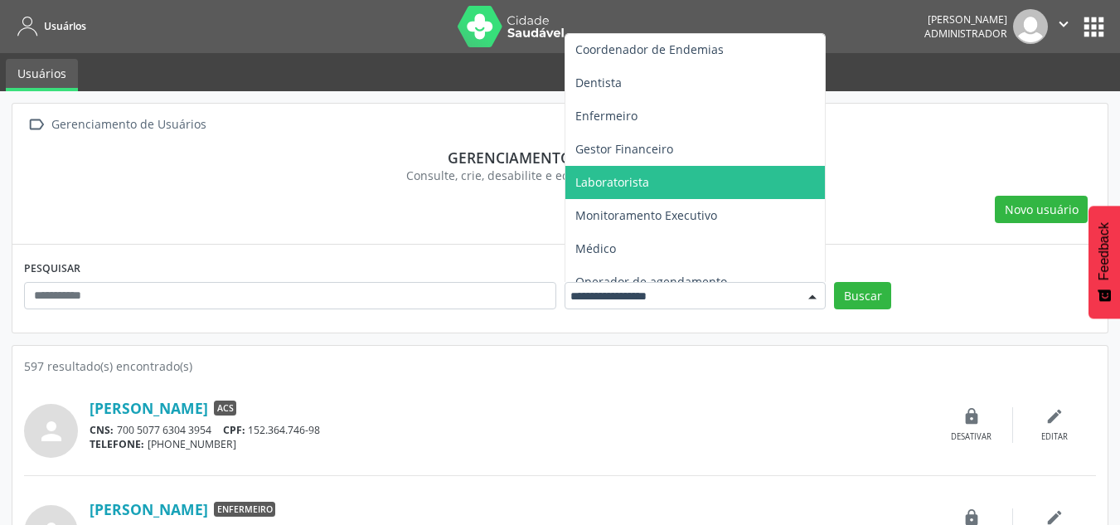
click at [886, 160] on div "Gerenciamento de usuários" at bounding box center [560, 157] width 1049 height 18
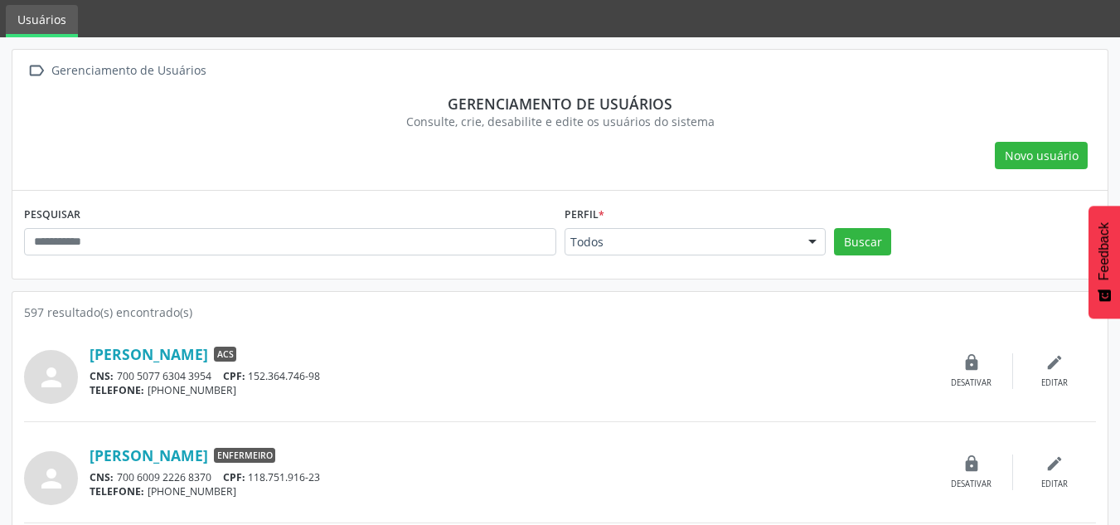
scroll to position [0, 0]
